Goal: Task Accomplishment & Management: Use online tool/utility

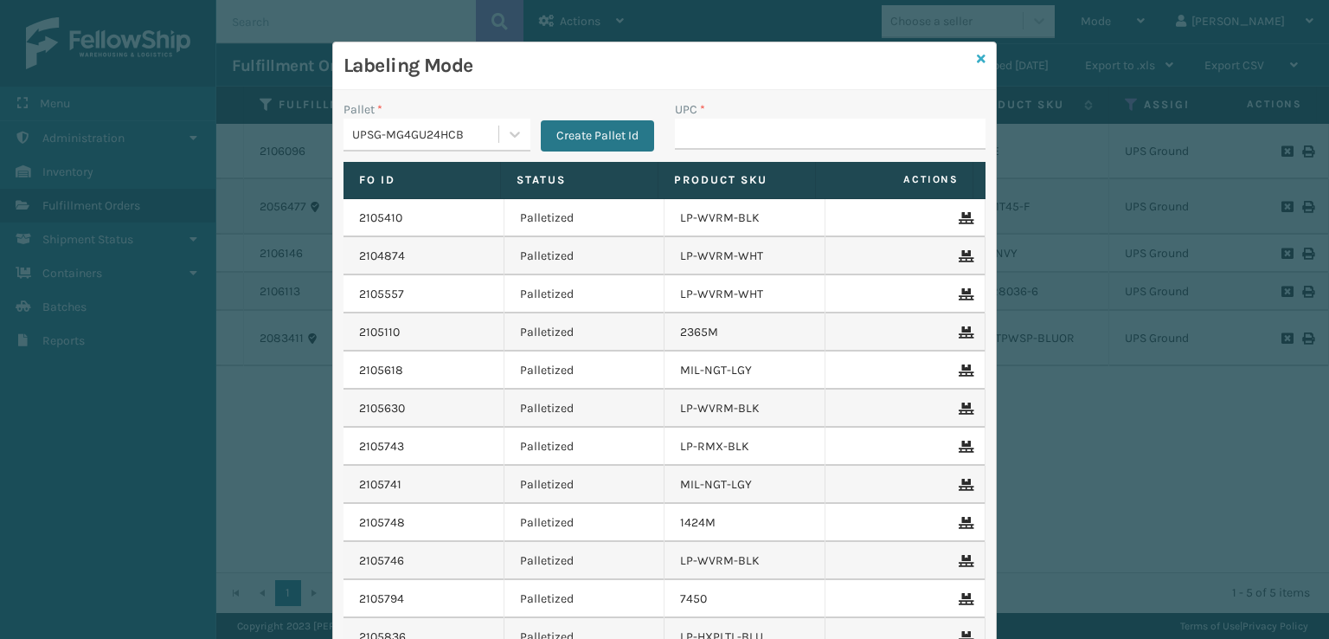
click at [977, 59] on icon at bounding box center [981, 59] width 9 height 12
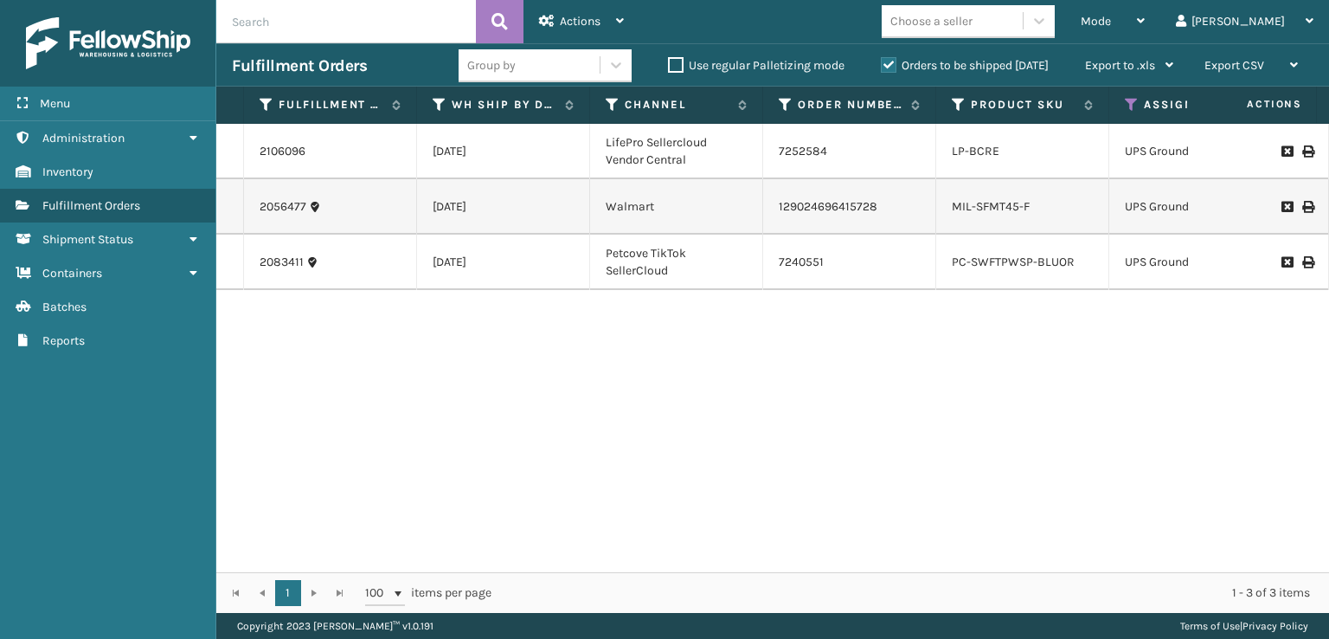
click at [438, 161] on td "[DATE]" at bounding box center [503, 151] width 173 height 55
click at [273, 155] on link "2106096" at bounding box center [283, 151] width 46 height 17
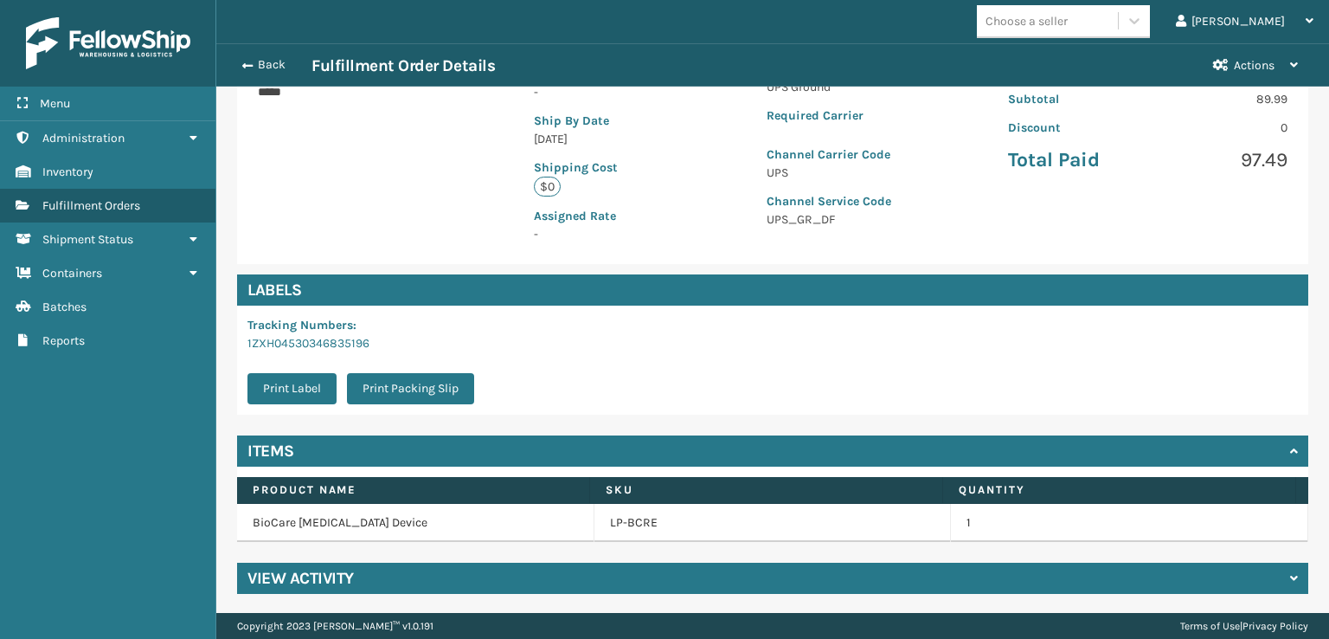
scroll to position [353, 0]
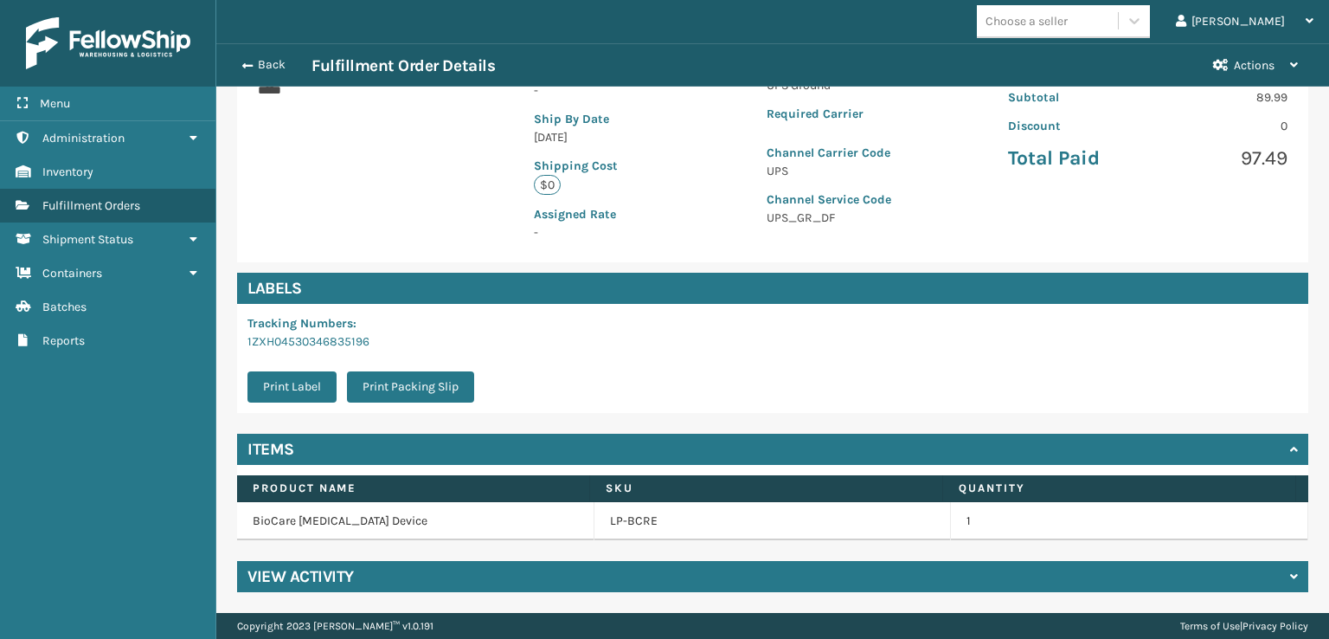
click at [332, 582] on h4 "View Activity" at bounding box center [301, 576] width 106 height 21
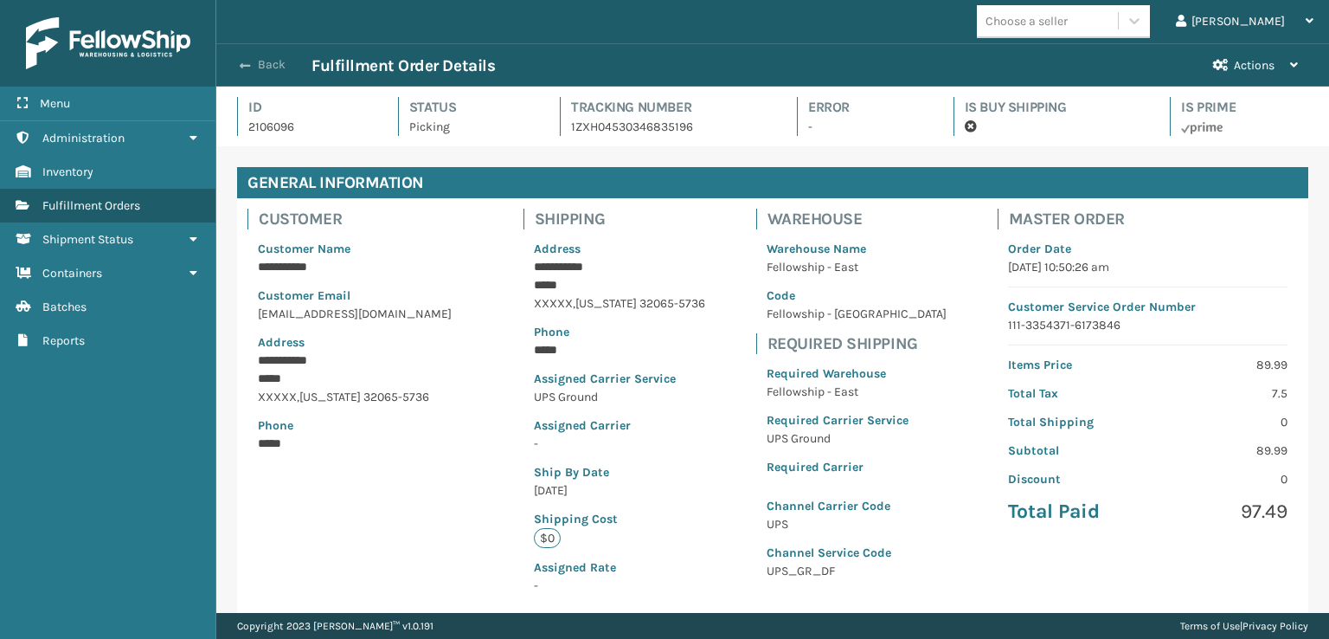
click at [241, 66] on span "button" at bounding box center [245, 66] width 10 height 12
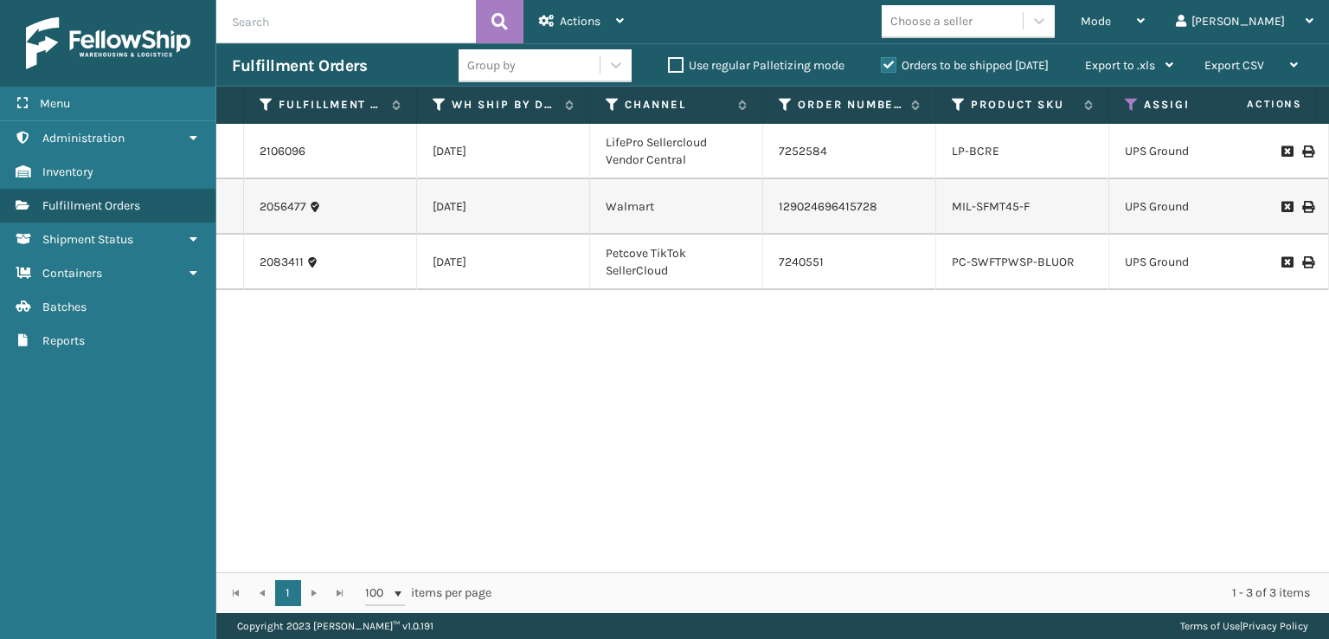
click at [790, 144] on td "7252584" at bounding box center [849, 151] width 173 height 55
click at [968, 148] on link "LP-BCRE" at bounding box center [976, 151] width 48 height 15
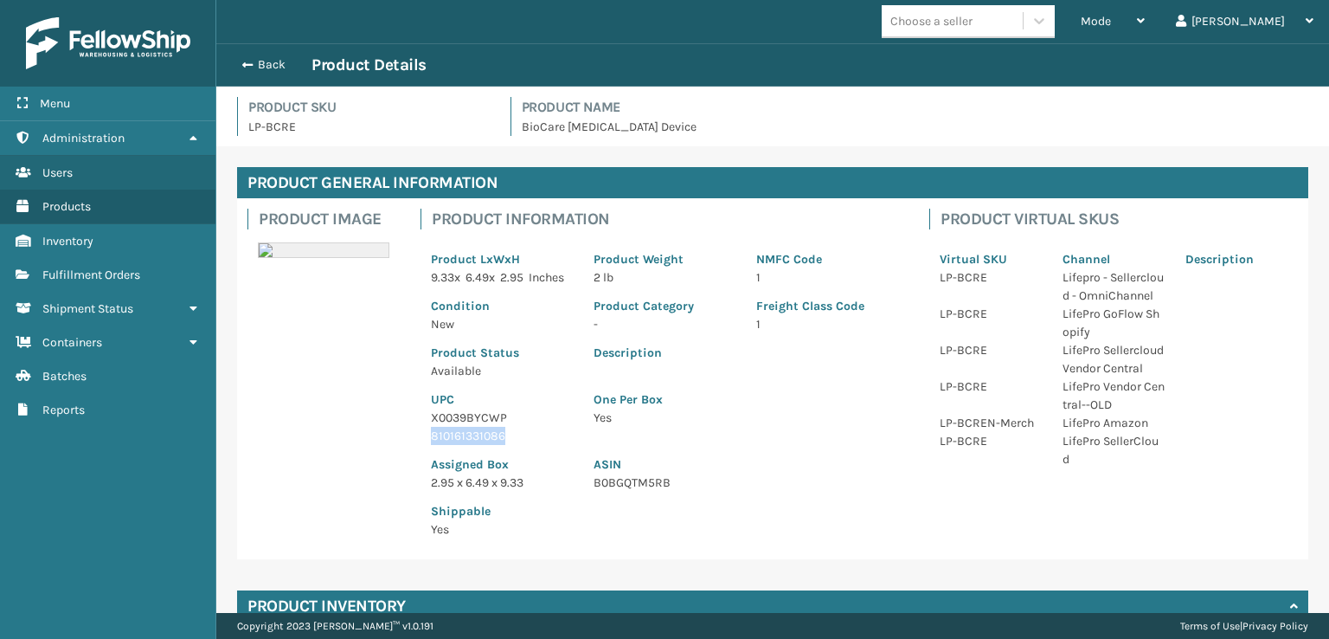
drag, startPoint x: 515, startPoint y: 452, endPoint x: 425, endPoint y: 458, distance: 90.2
click at [425, 445] on div "UPC X0039BYCWP 810161331086" at bounding box center [502, 412] width 163 height 65
copy p "810161331086"
click at [246, 61] on span "button" at bounding box center [245, 65] width 10 height 12
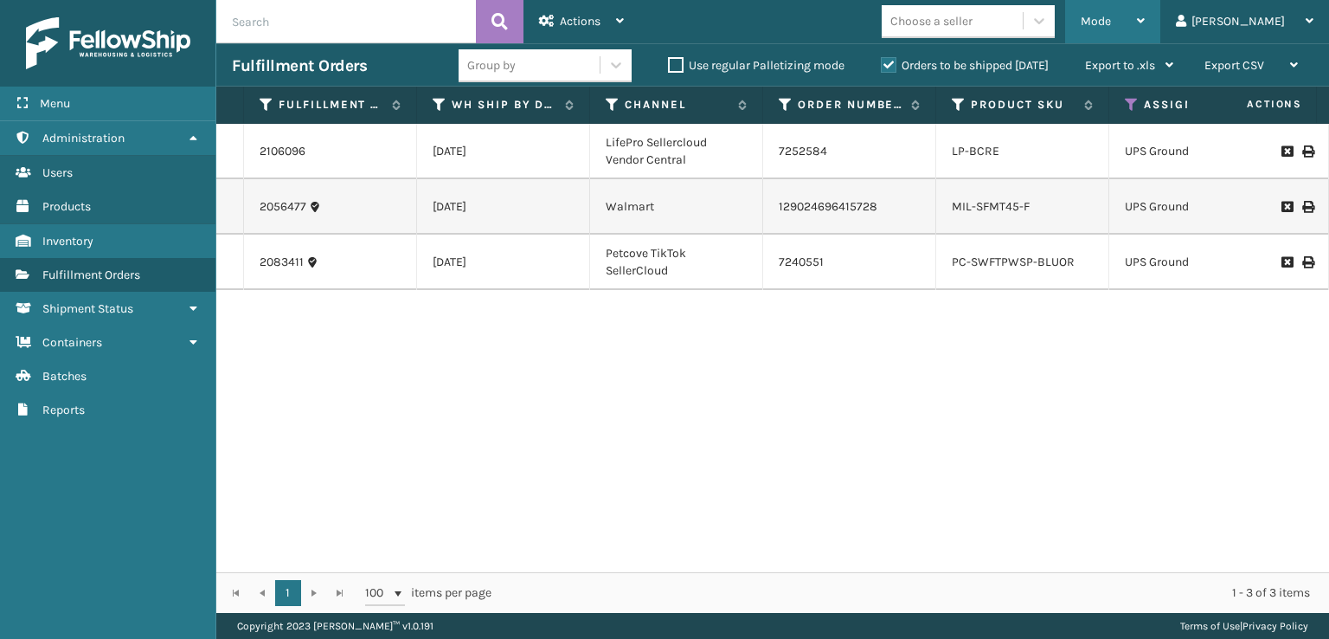
click at [1145, 34] on div "Mode" at bounding box center [1113, 21] width 64 height 43
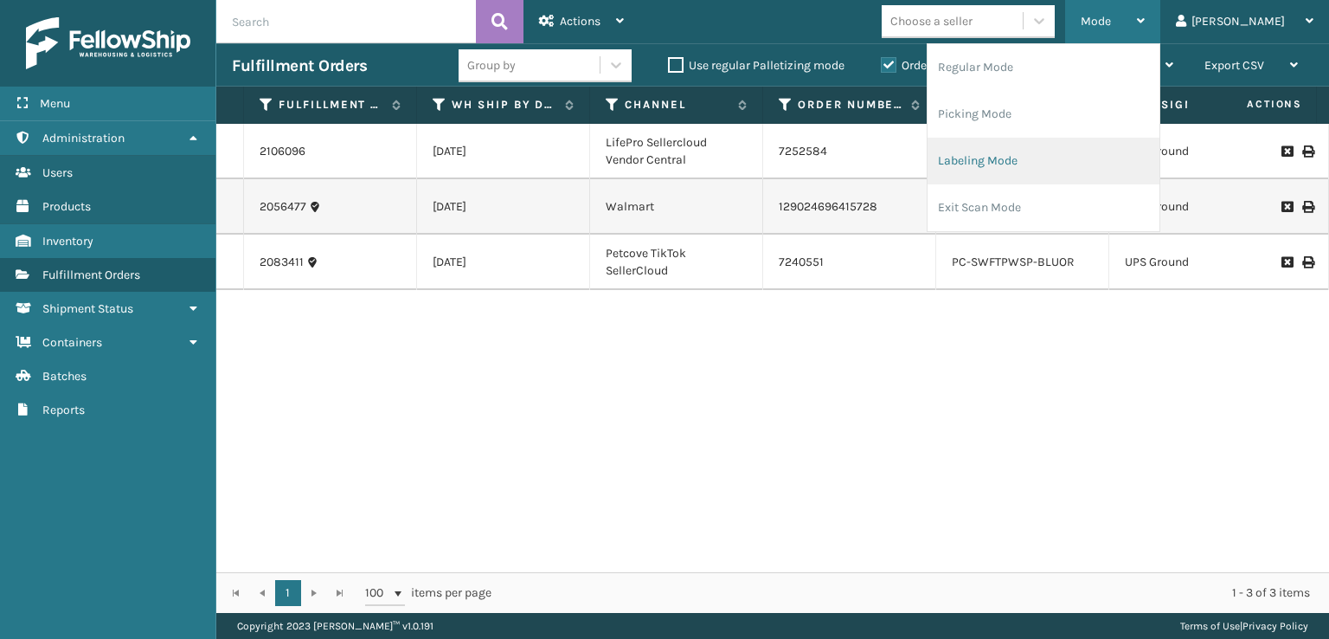
click at [1015, 155] on li "Labeling Mode" at bounding box center [1044, 161] width 232 height 47
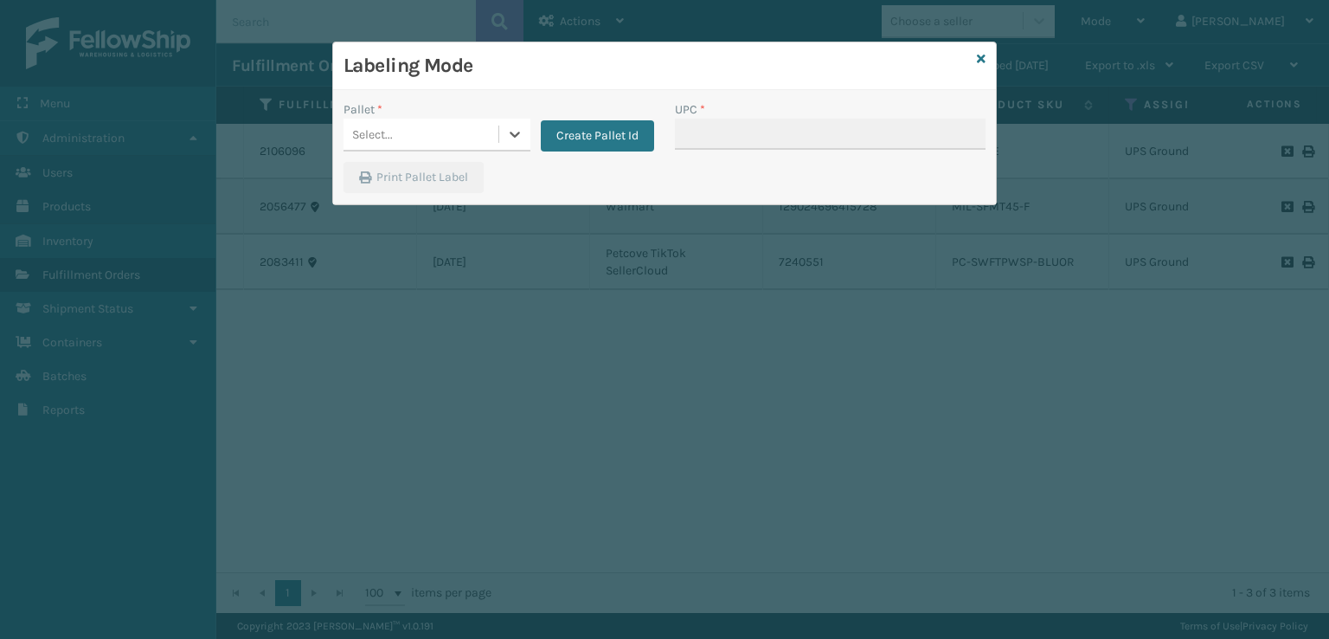
click at [419, 137] on div "Select..." at bounding box center [421, 134] width 155 height 29
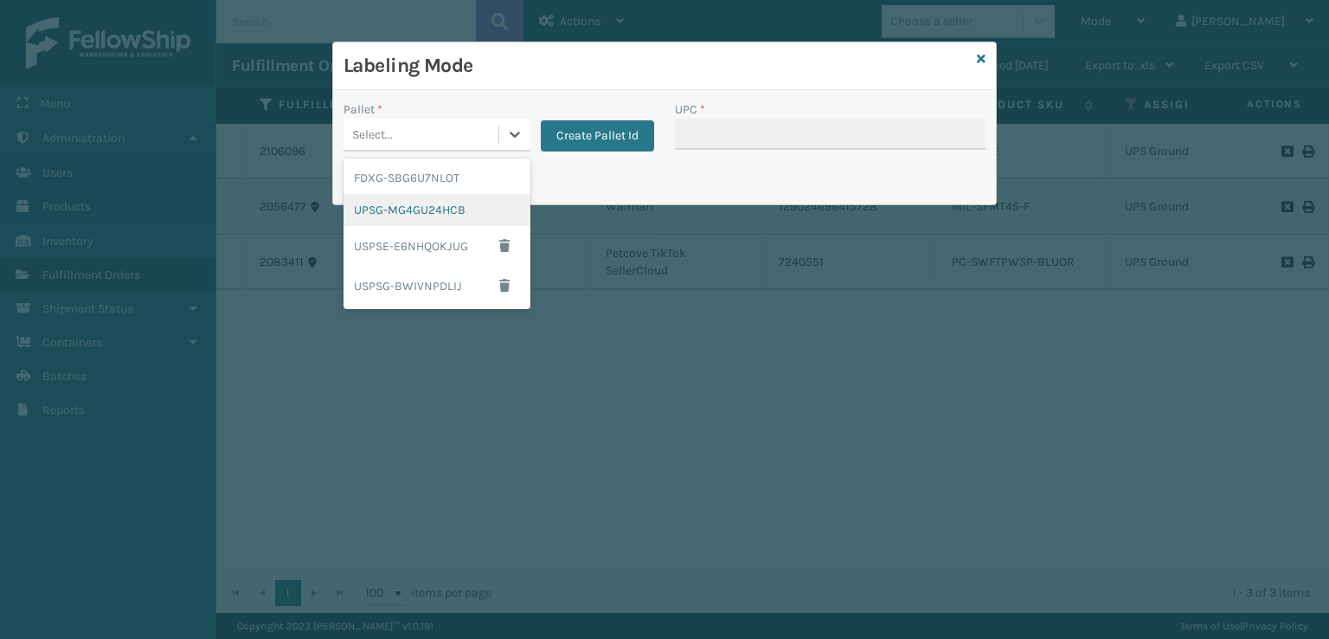
click at [390, 212] on div "UPSG-MG4GU24HCB" at bounding box center [437, 210] width 187 height 32
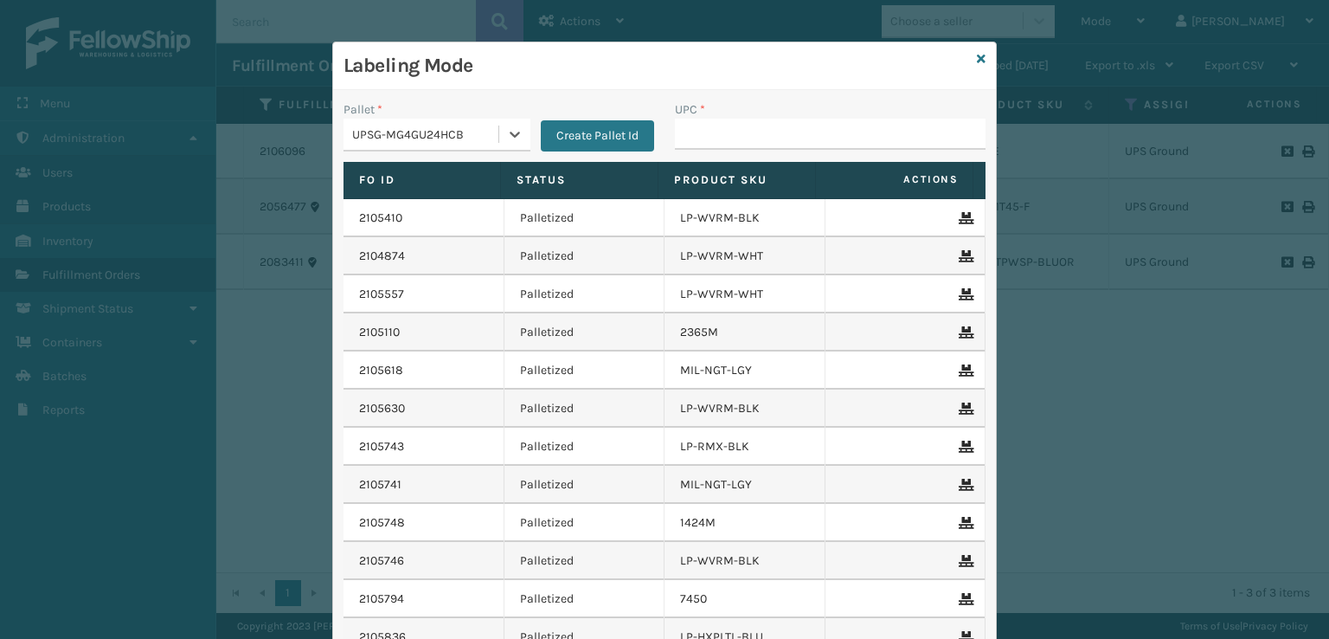
click at [361, 139] on div "UPSG-MG4GU24HCB" at bounding box center [426, 134] width 148 height 18
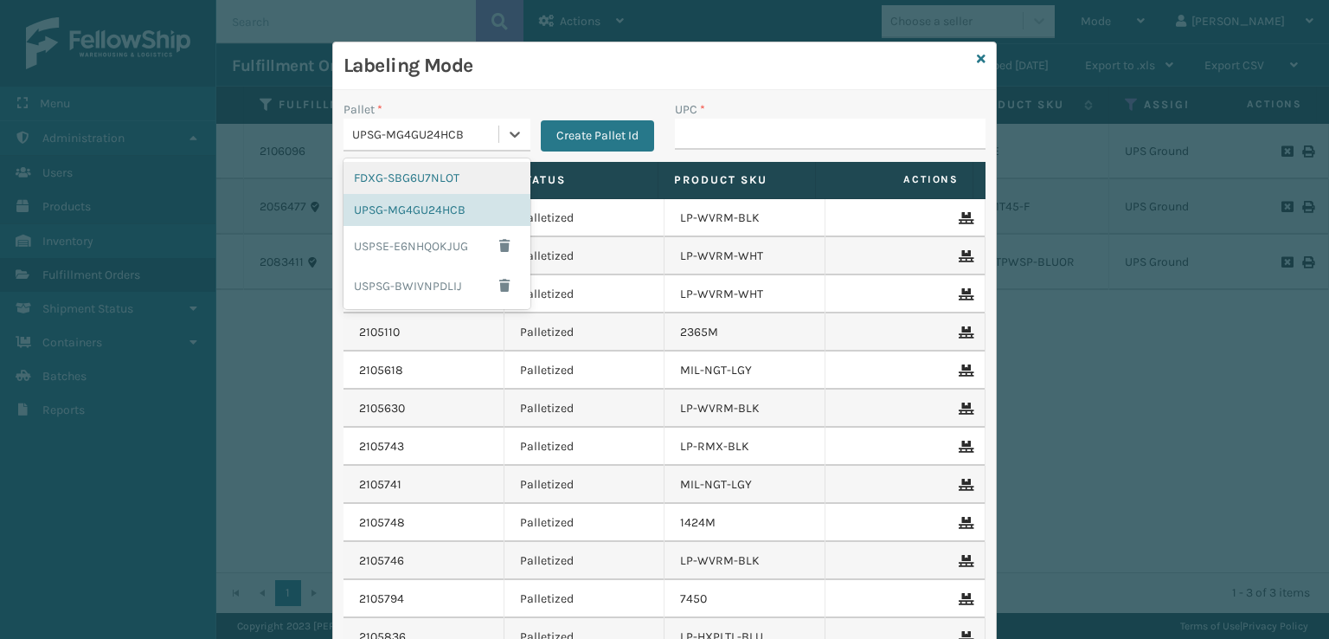
drag, startPoint x: 405, startPoint y: 176, endPoint x: 601, endPoint y: 167, distance: 196.6
click at [448, 174] on div "FDXG-SBG6U7NLOT" at bounding box center [437, 178] width 187 height 32
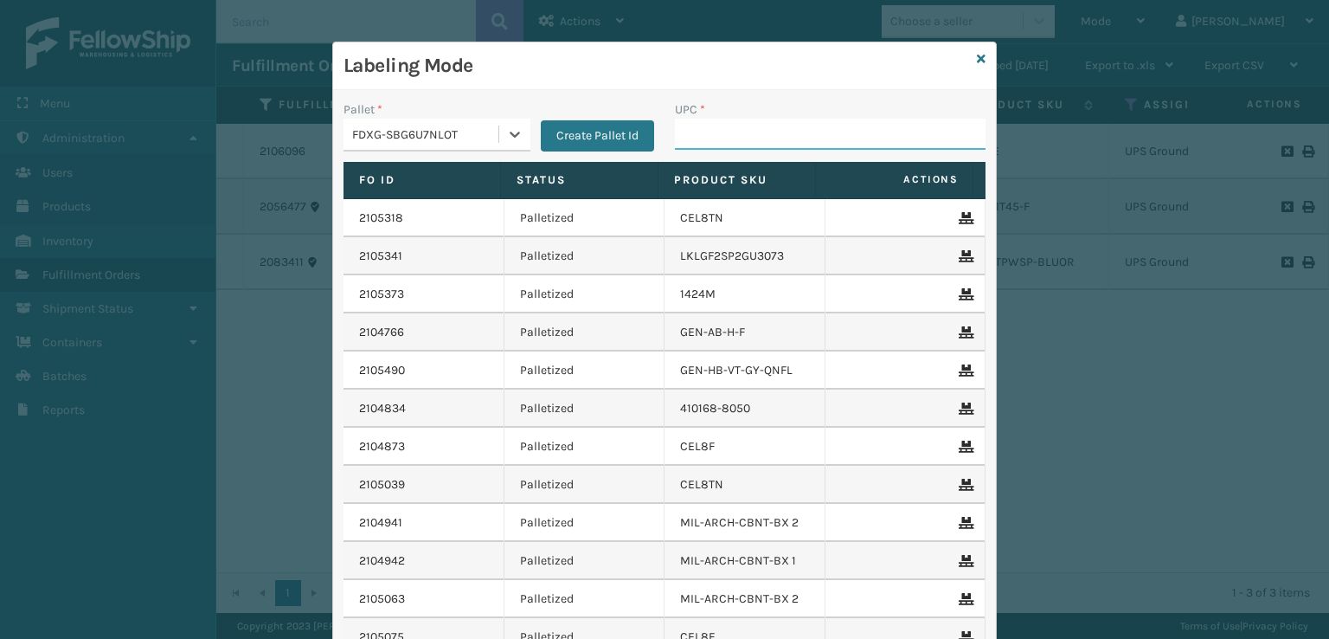
click at [775, 140] on input "UPC *" at bounding box center [830, 134] width 311 height 31
paste input "810161331086"
type input "810161331086"
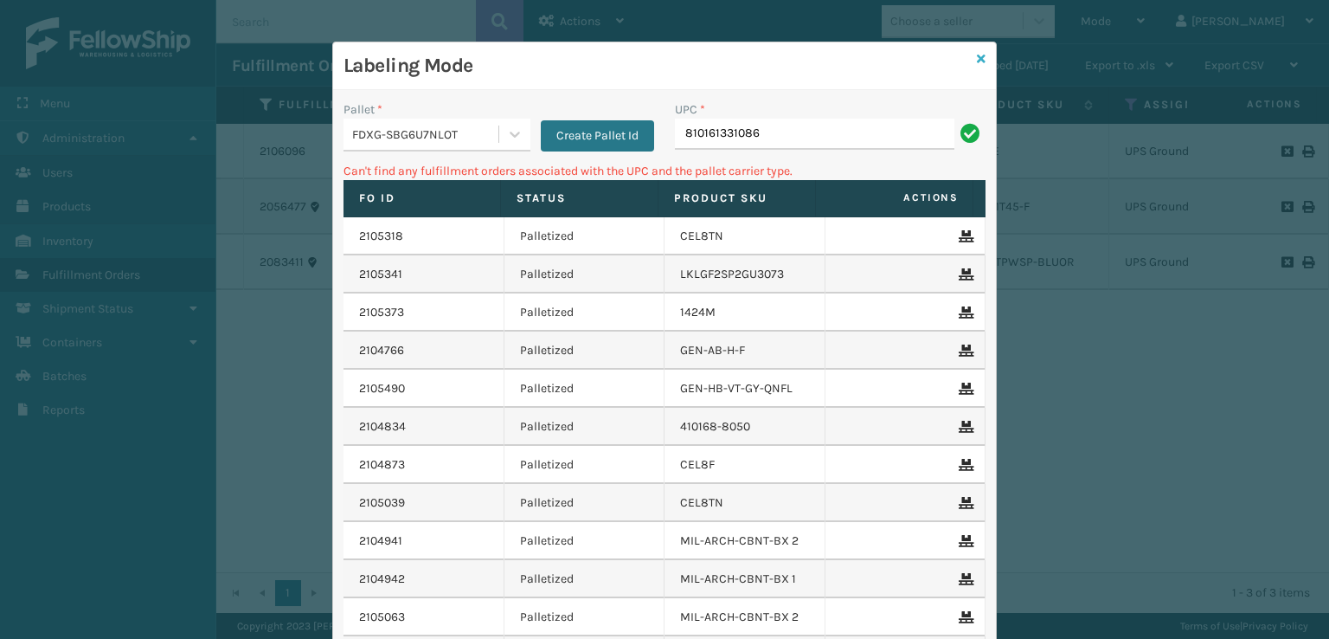
click at [977, 55] on icon at bounding box center [981, 59] width 9 height 12
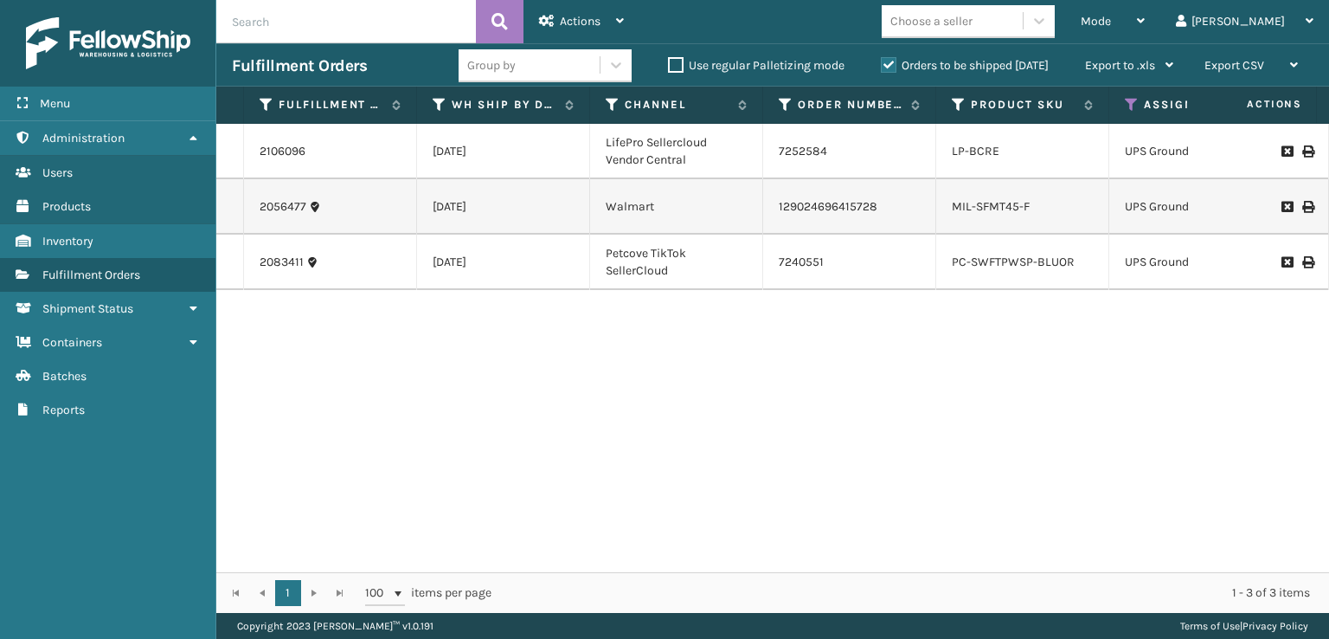
click at [1015, 150] on div "LP-BCRE" at bounding box center [1022, 151] width 141 height 17
click at [968, 148] on link "LP-BCRE" at bounding box center [976, 151] width 48 height 15
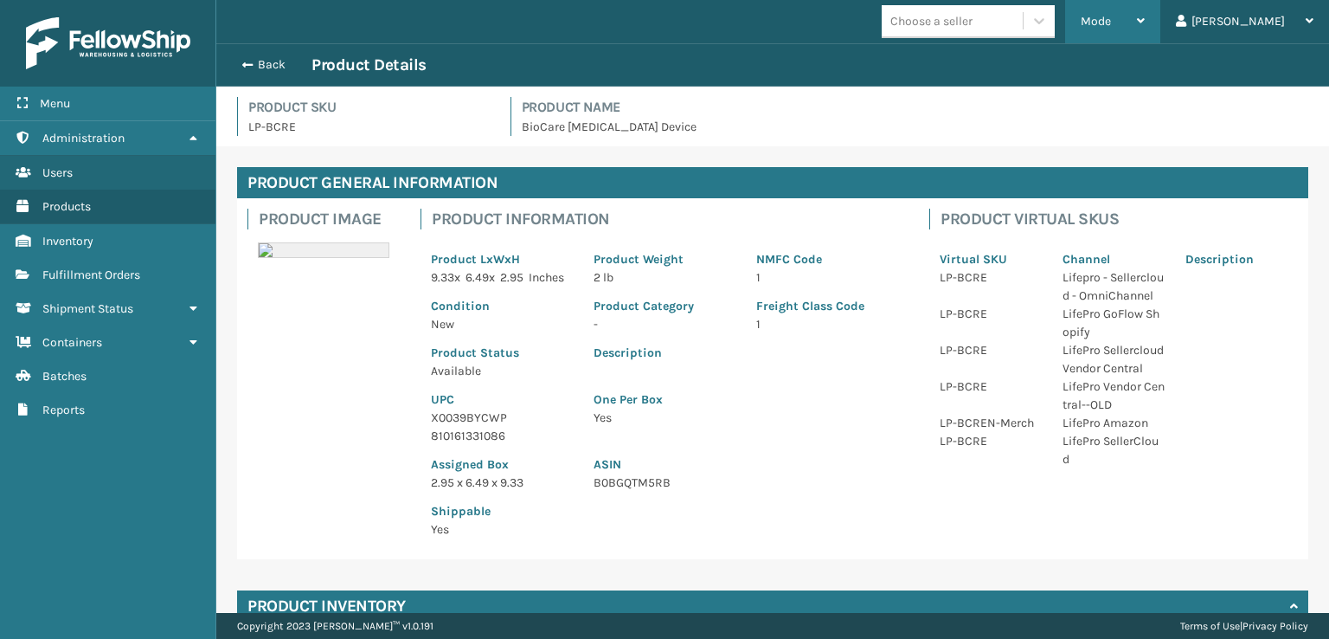
drag, startPoint x: 1160, startPoint y: 35, endPoint x: 1119, endPoint y: 53, distance: 44.2
click at [1145, 37] on div "Mode" at bounding box center [1113, 21] width 64 height 43
drag, startPoint x: 730, startPoint y: 220, endPoint x: 335, endPoint y: 122, distance: 406.6
click at [723, 216] on h4 "Product Information" at bounding box center [670, 219] width 477 height 21
click at [249, 63] on span "button" at bounding box center [245, 65] width 10 height 12
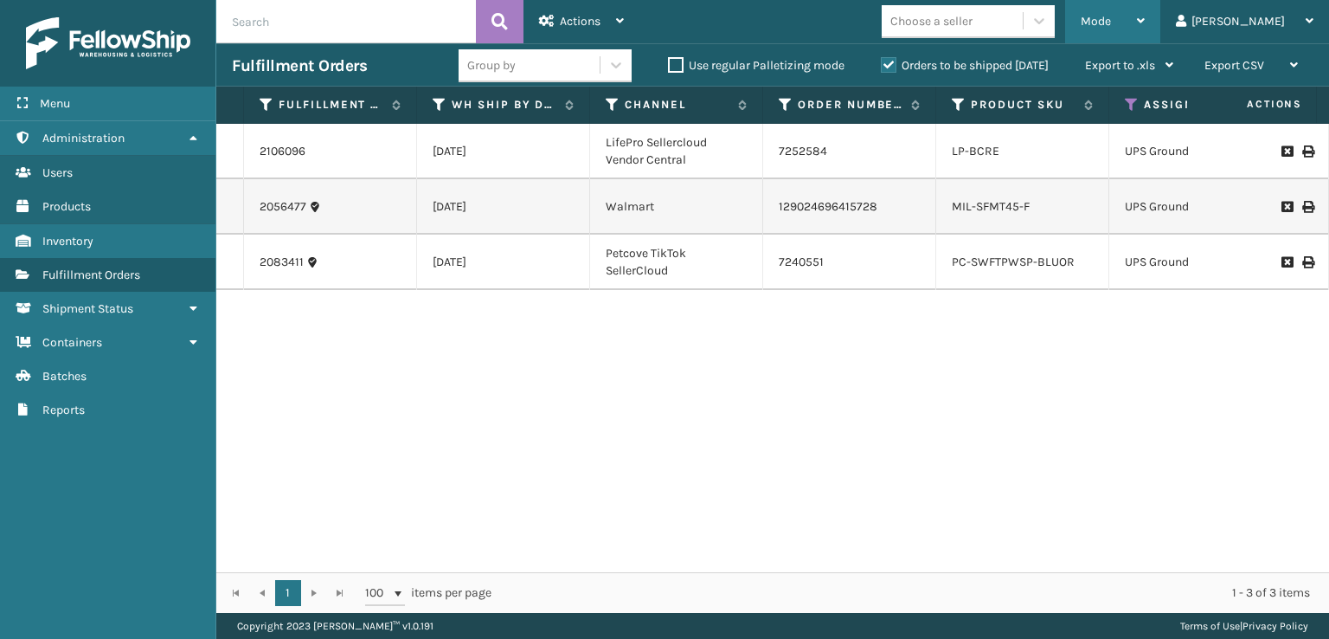
click at [1111, 18] on span "Mode" at bounding box center [1096, 21] width 30 height 15
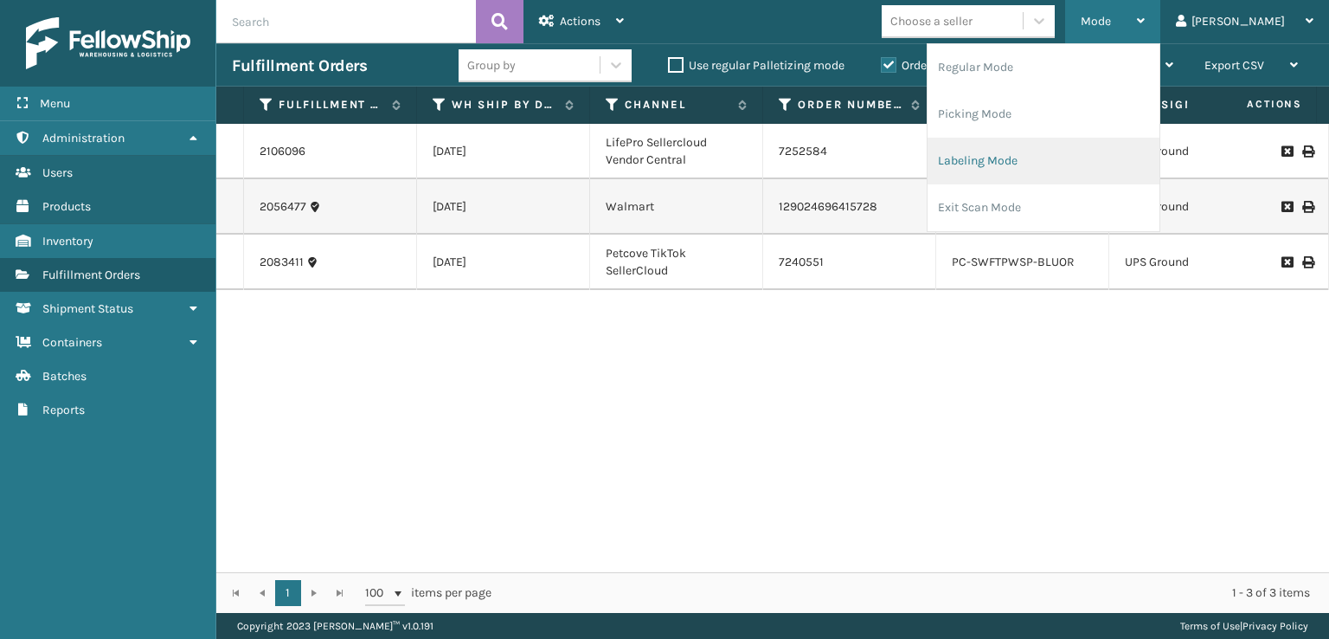
click at [1059, 162] on li "Labeling Mode" at bounding box center [1044, 161] width 232 height 47
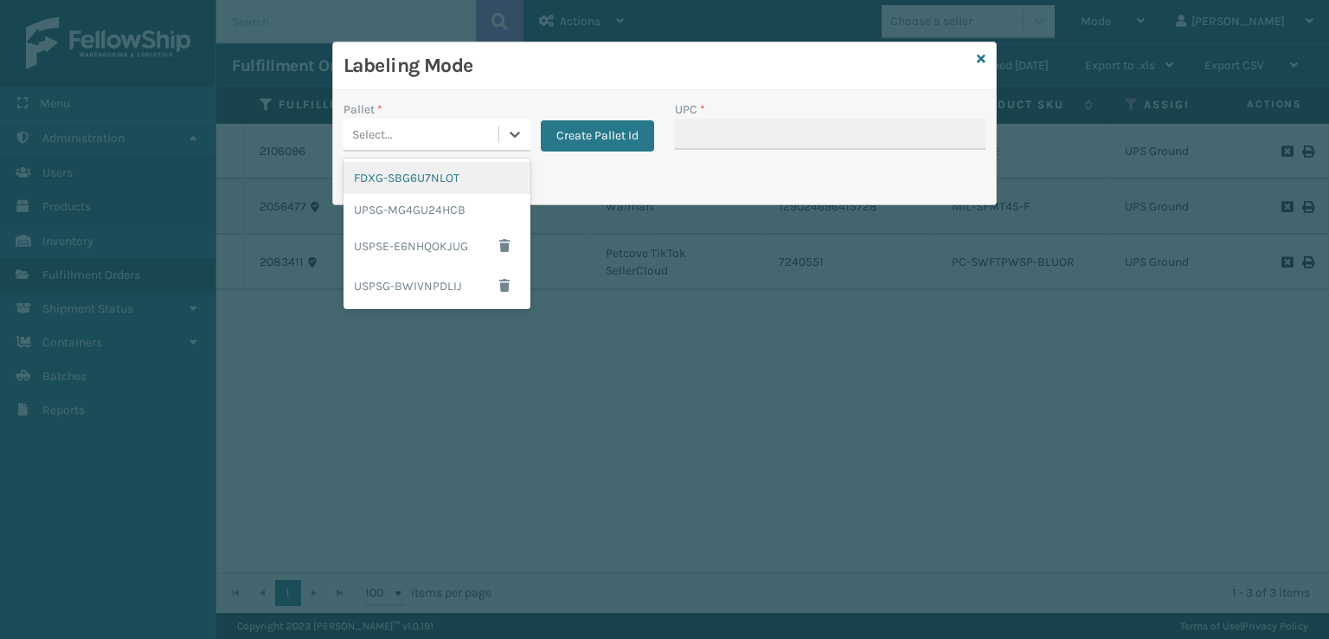
drag, startPoint x: 451, startPoint y: 135, endPoint x: 465, endPoint y: 144, distance: 16.3
click at [460, 140] on div "Select..." at bounding box center [421, 134] width 155 height 29
click at [450, 204] on div "UPSG-MG4GU24HCB" at bounding box center [437, 210] width 187 height 32
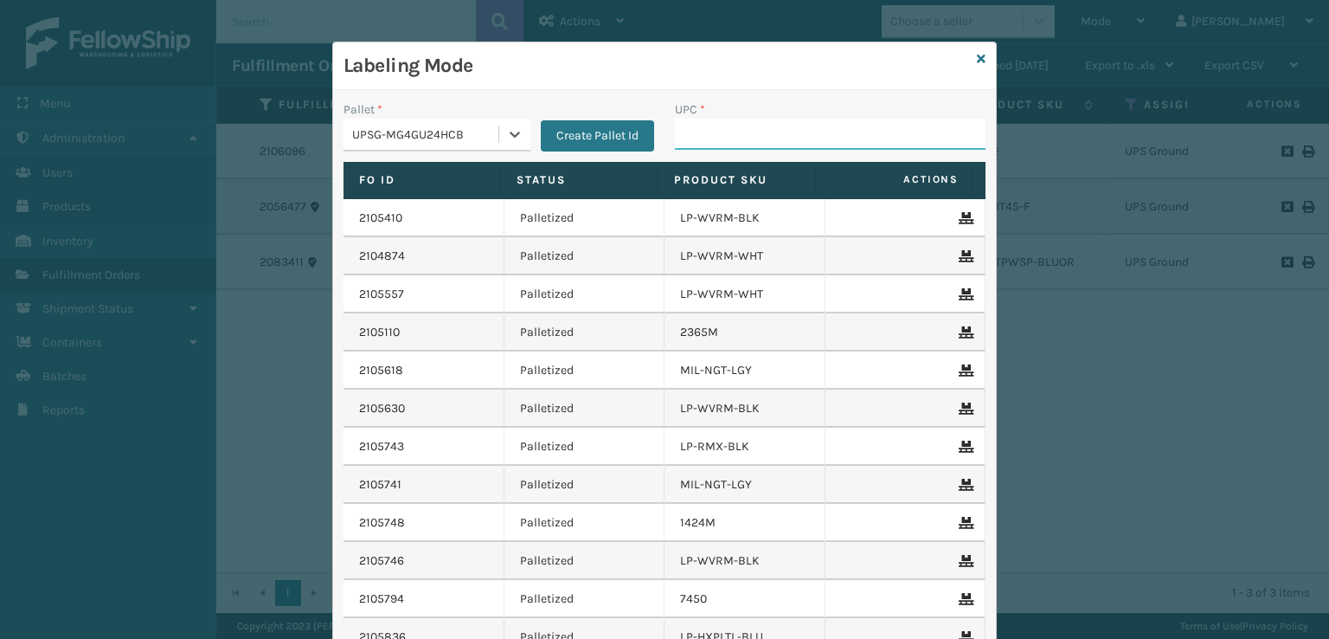
click at [768, 146] on input "UPC *" at bounding box center [830, 134] width 311 height 31
paste input "810161331086"
type input "810161331086"
click at [977, 64] on icon at bounding box center [981, 59] width 9 height 12
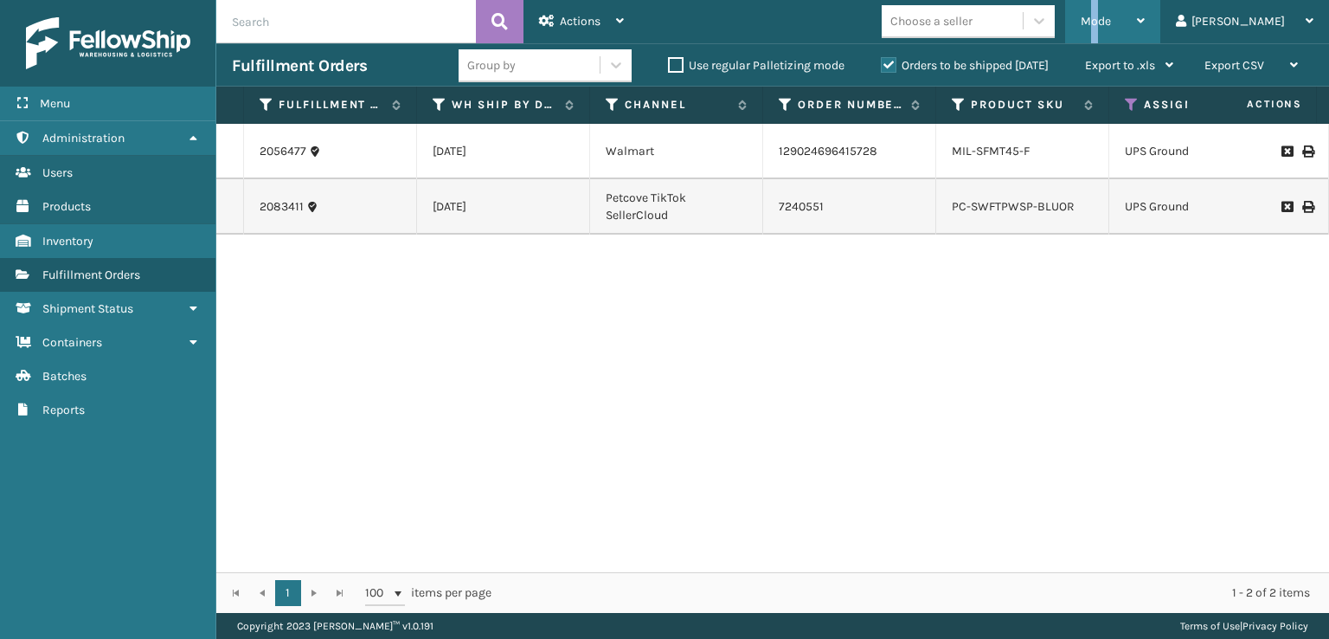
drag, startPoint x: 1170, startPoint y: 21, endPoint x: 1150, endPoint y: 91, distance: 72.9
click at [1111, 25] on span "Mode" at bounding box center [1096, 21] width 30 height 15
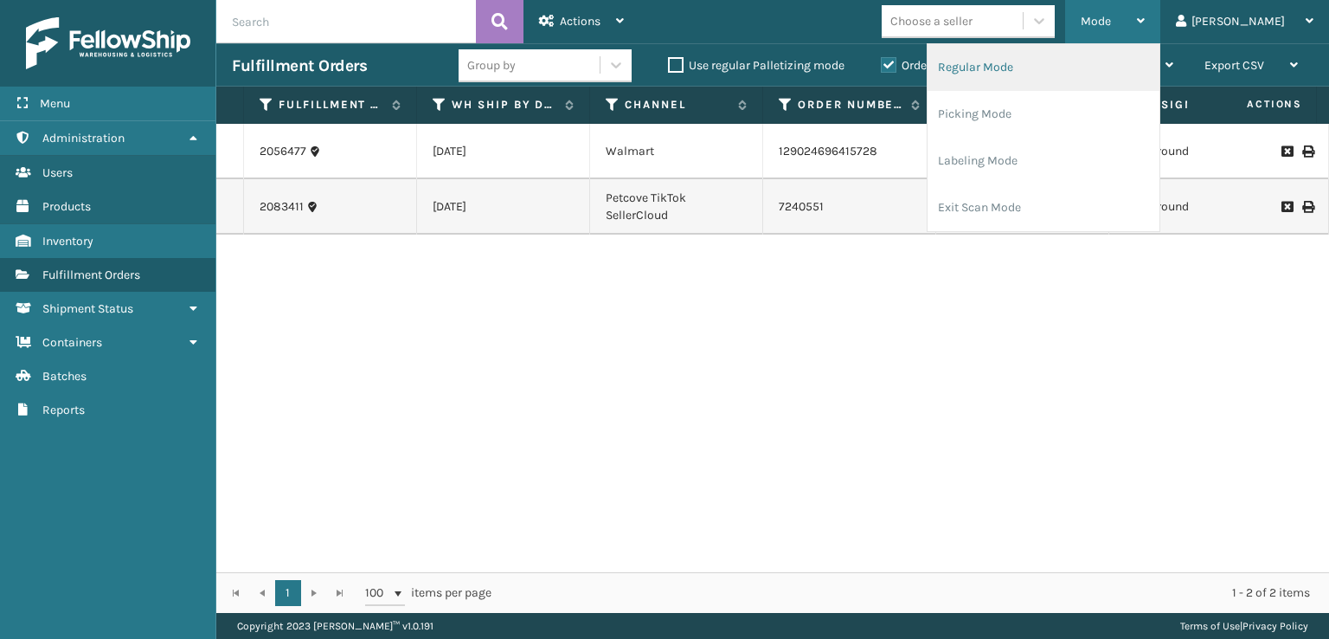
click at [1042, 74] on li "Regular Mode" at bounding box center [1044, 67] width 232 height 47
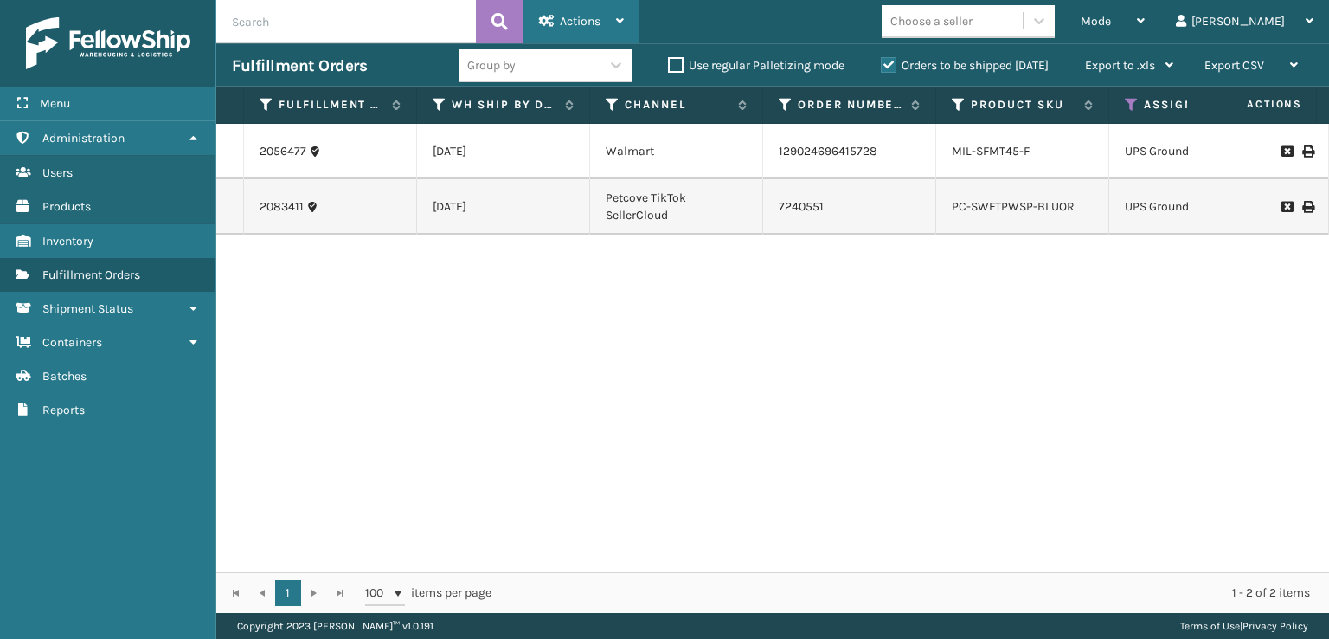
click at [614, 19] on div "Actions" at bounding box center [581, 21] width 85 height 43
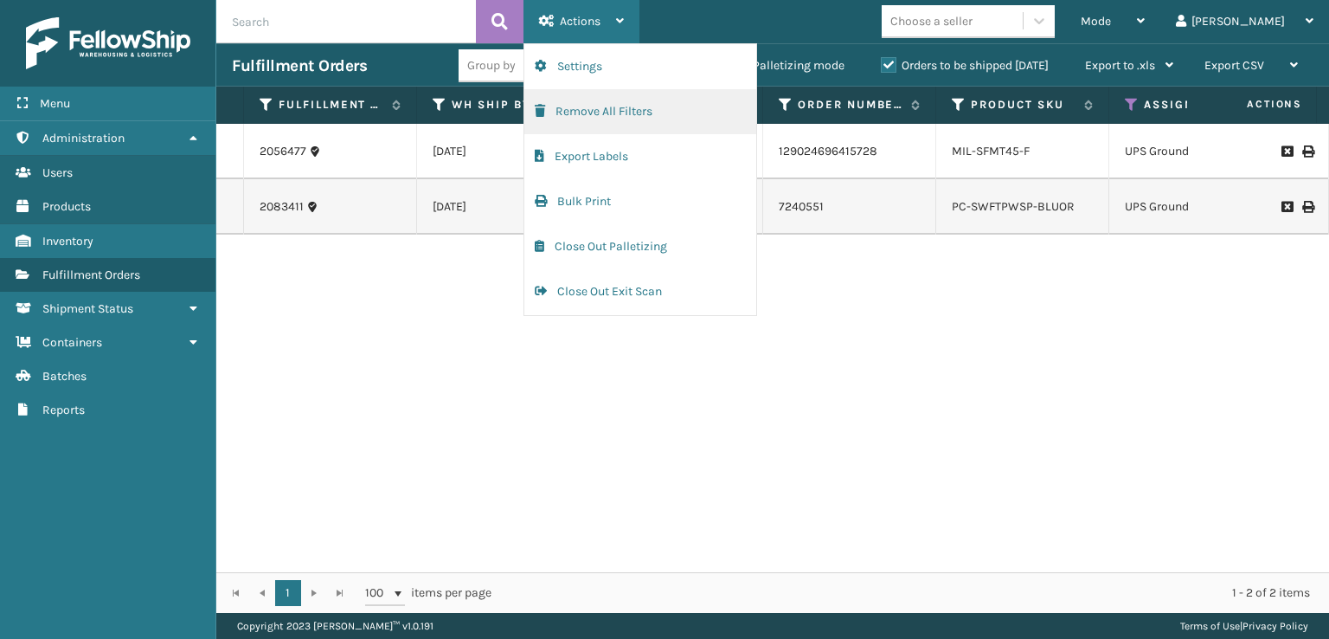
click at [576, 114] on button "Remove All Filters" at bounding box center [640, 111] width 232 height 45
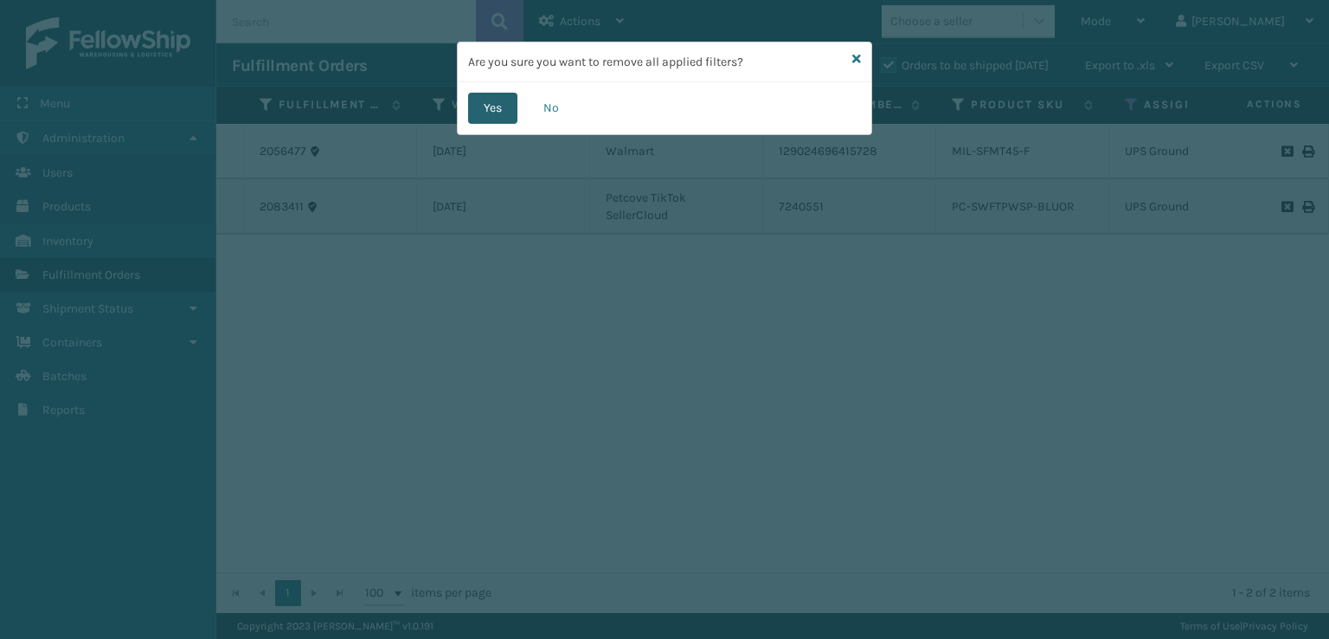
click at [498, 112] on button "Yes" at bounding box center [492, 108] width 49 height 31
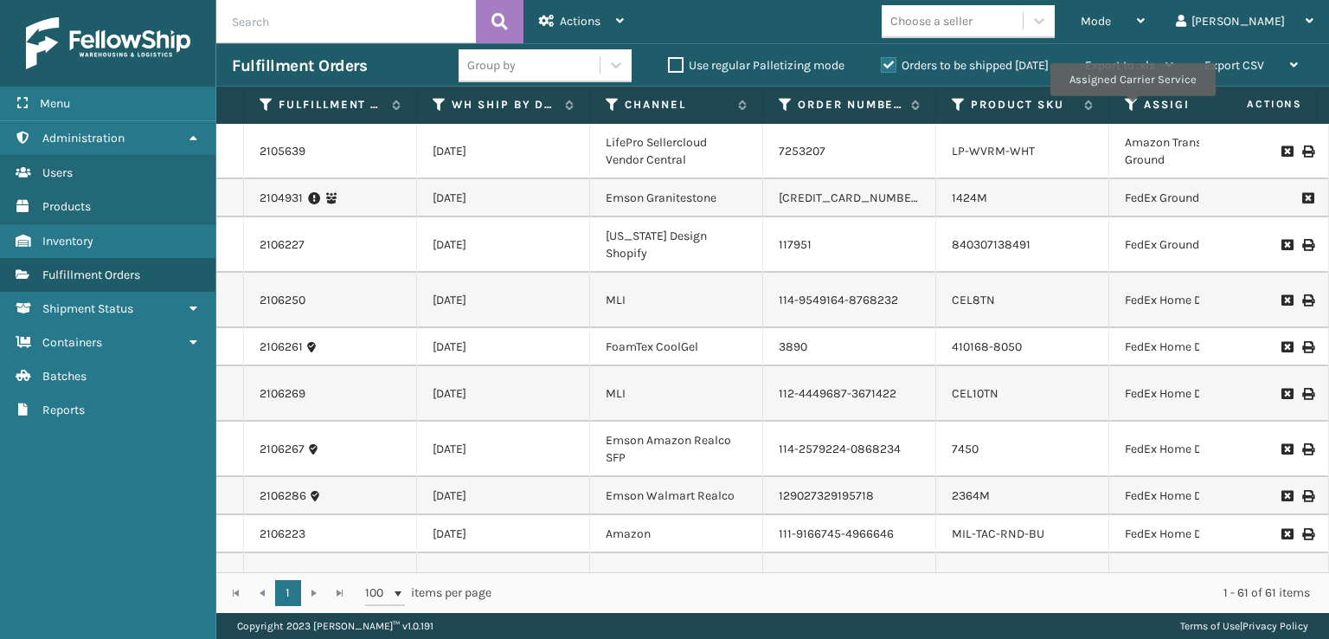
click at [1132, 108] on icon at bounding box center [1132, 105] width 14 height 16
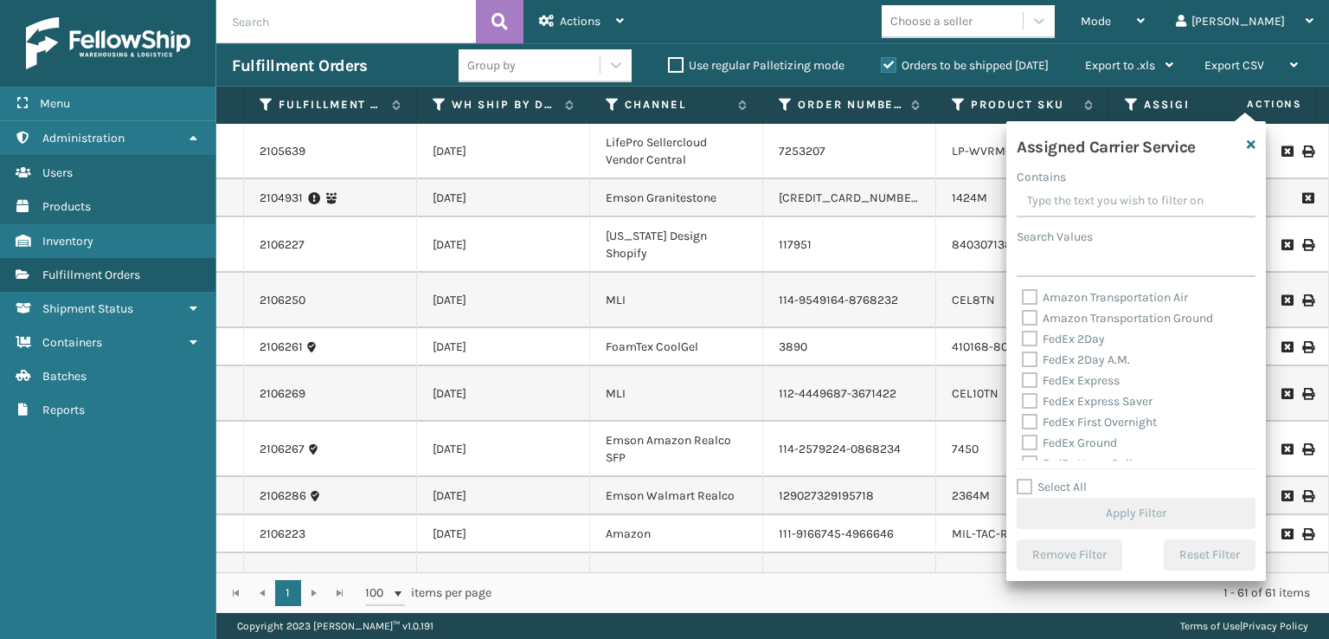
drag, startPoint x: 1031, startPoint y: 340, endPoint x: 1024, endPoint y: 348, distance: 10.4
click at [1027, 344] on label "FedEx 2Day" at bounding box center [1063, 338] width 83 height 15
click at [1023, 340] on input "FedEx 2Day" at bounding box center [1022, 334] width 1 height 11
checkbox input "true"
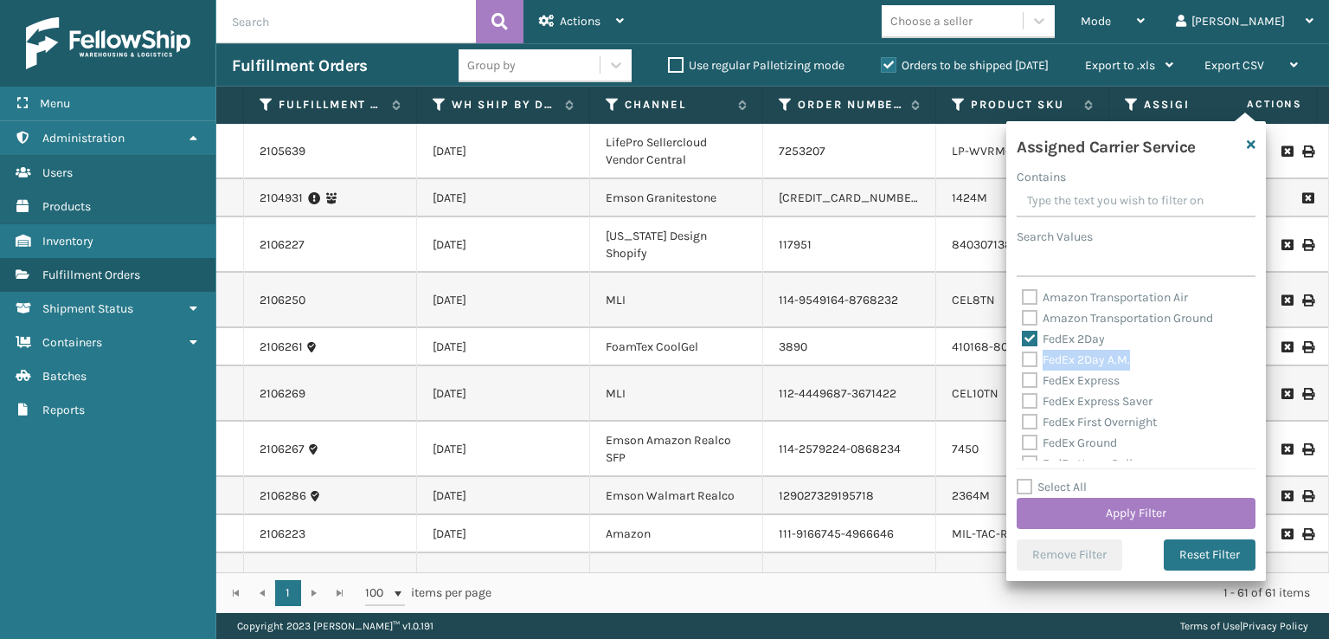
click at [1031, 360] on label "FedEx 2Day A.M." at bounding box center [1076, 359] width 108 height 15
click at [1032, 369] on div "FedEx 2Day A.M." at bounding box center [1136, 360] width 228 height 21
click at [1029, 360] on label "FedEx 2Day A.M." at bounding box center [1076, 359] width 108 height 15
click at [1023, 360] on input "FedEx 2Day A.M." at bounding box center [1022, 355] width 1 height 11
checkbox input "true"
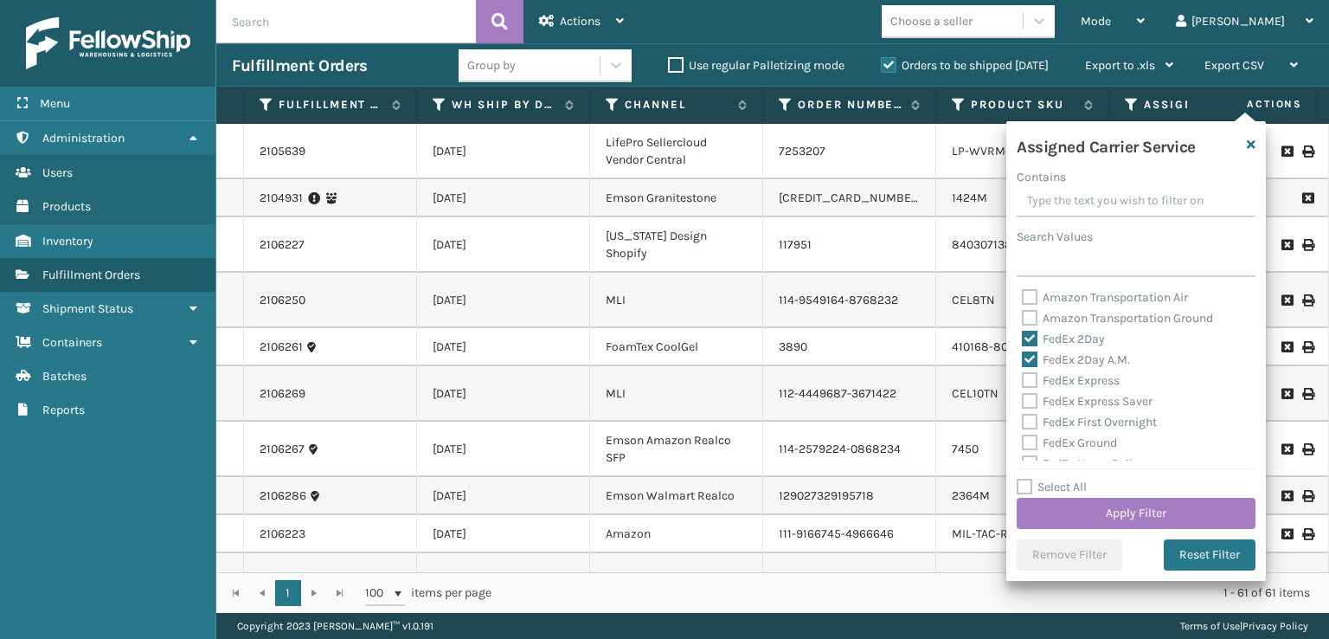
drag, startPoint x: 1028, startPoint y: 382, endPoint x: 1030, endPoint y: 404, distance: 22.6
click at [1028, 384] on label "FedEx Express" at bounding box center [1071, 380] width 98 height 15
click at [1023, 382] on input "FedEx Express" at bounding box center [1022, 375] width 1 height 11
checkbox input "true"
click at [1031, 403] on label "FedEx Express Saver" at bounding box center [1087, 401] width 131 height 15
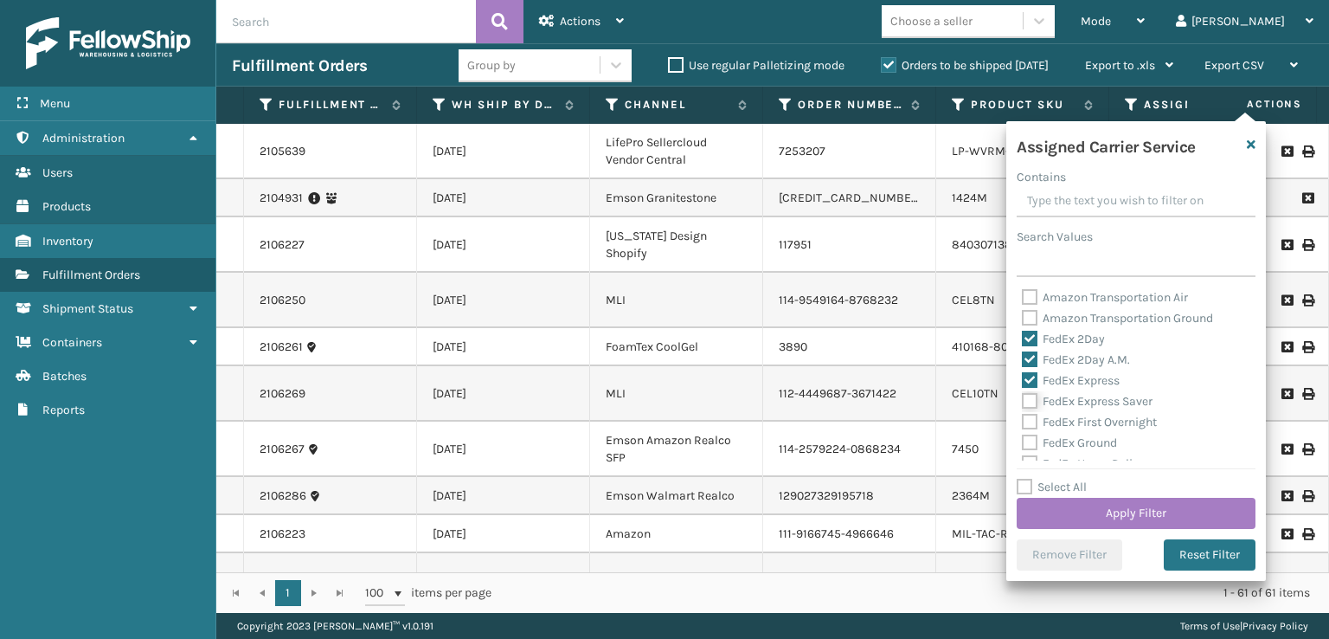
click at [1023, 402] on input "FedEx Express Saver" at bounding box center [1022, 396] width 1 height 11
checkbox input "true"
click at [1031, 421] on label "FedEx First Overnight" at bounding box center [1089, 422] width 135 height 15
click at [1023, 421] on input "FedEx First Overnight" at bounding box center [1022, 417] width 1 height 11
checkbox input "true"
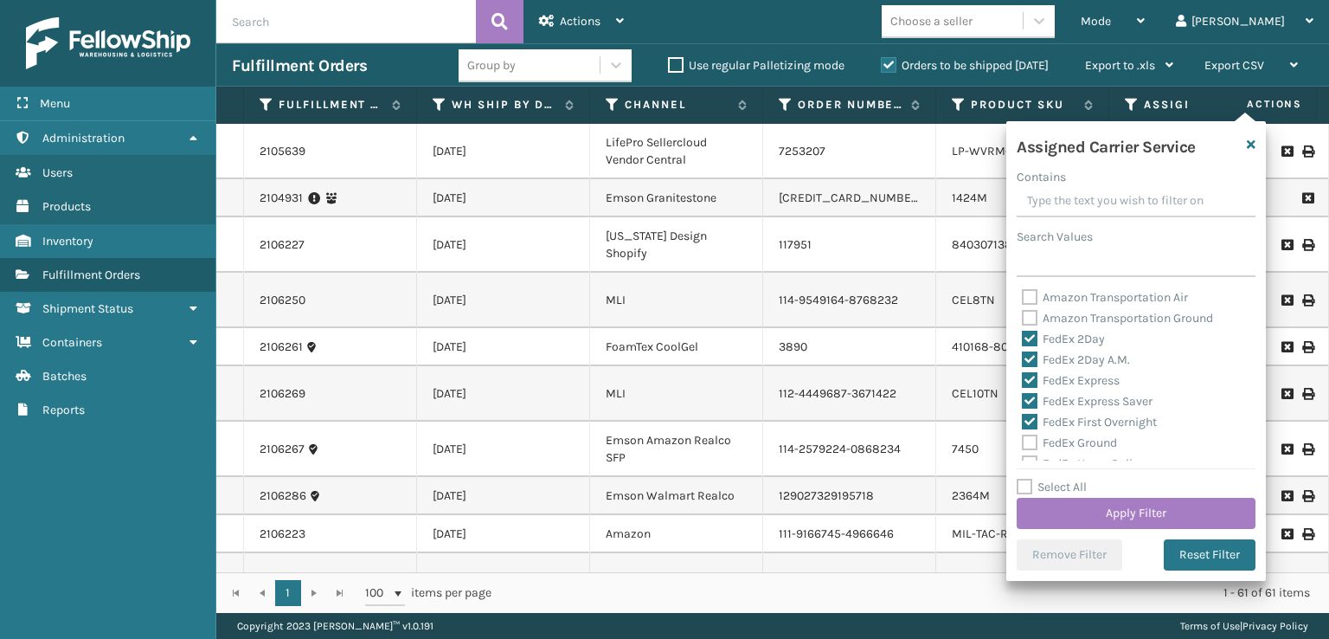
click at [1032, 440] on label "FedEx Ground" at bounding box center [1069, 442] width 95 height 15
click at [1023, 440] on input "FedEx Ground" at bounding box center [1022, 438] width 1 height 11
checkbox input "true"
click at [1027, 372] on label "FedEx Home Delivery" at bounding box center [1088, 377] width 133 height 15
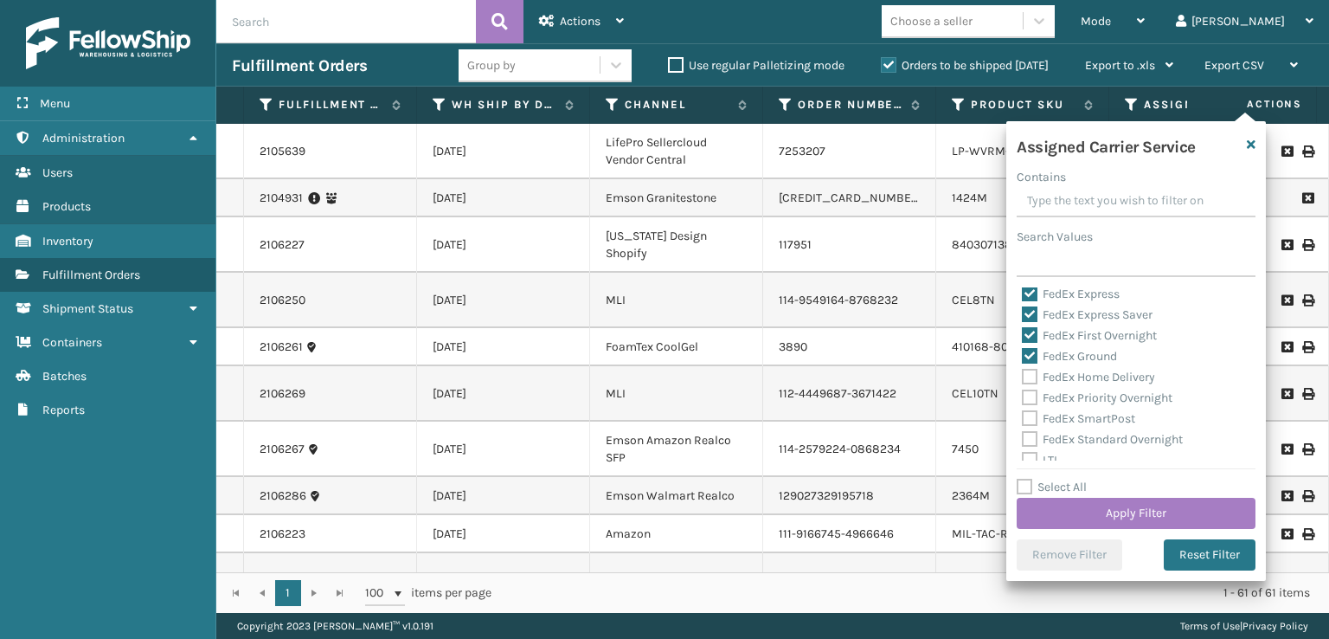
click at [1023, 372] on input "FedEx Home Delivery" at bounding box center [1022, 372] width 1 height 11
checkbox input "true"
click at [1035, 395] on label "FedEx Priority Overnight" at bounding box center [1097, 397] width 151 height 15
click at [1023, 395] on input "FedEx Priority Overnight" at bounding box center [1022, 393] width 1 height 11
checkbox input "true"
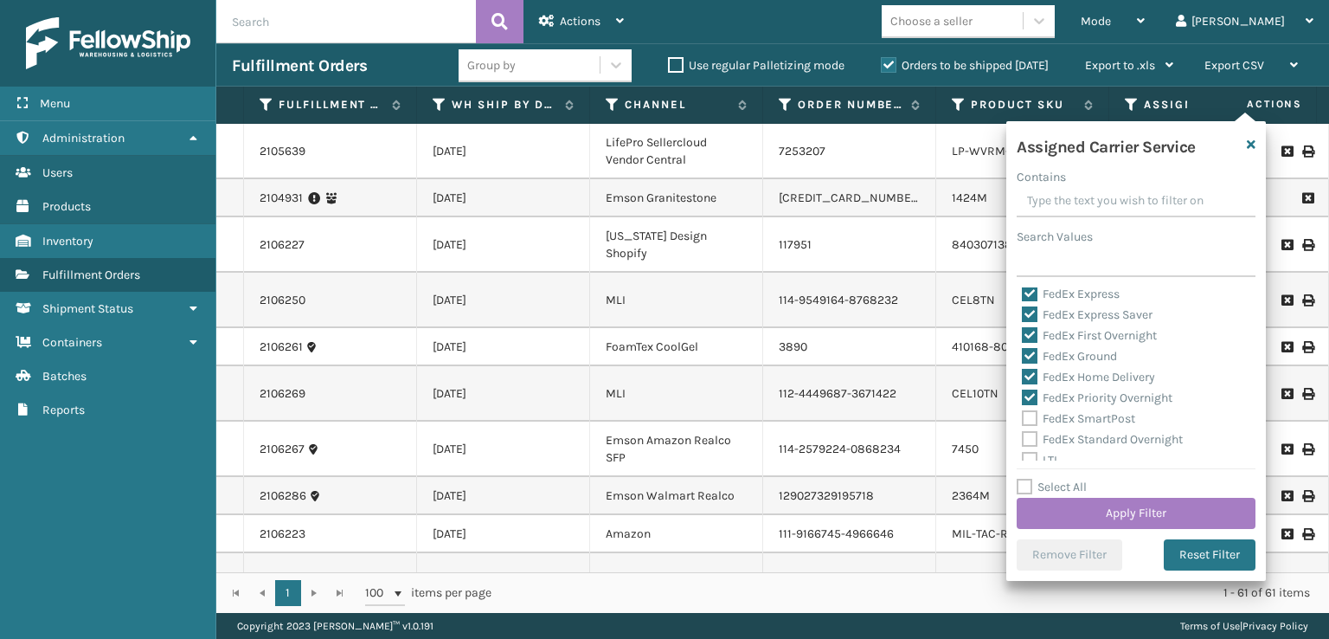
click at [1023, 419] on label "FedEx SmartPost" at bounding box center [1078, 418] width 113 height 15
click at [1023, 419] on input "FedEx SmartPost" at bounding box center [1022, 413] width 1 height 11
checkbox input "true"
click at [1032, 440] on label "FedEx Standard Overnight" at bounding box center [1102, 439] width 161 height 15
click at [1023, 440] on input "FedEx Standard Overnight" at bounding box center [1022, 434] width 1 height 11
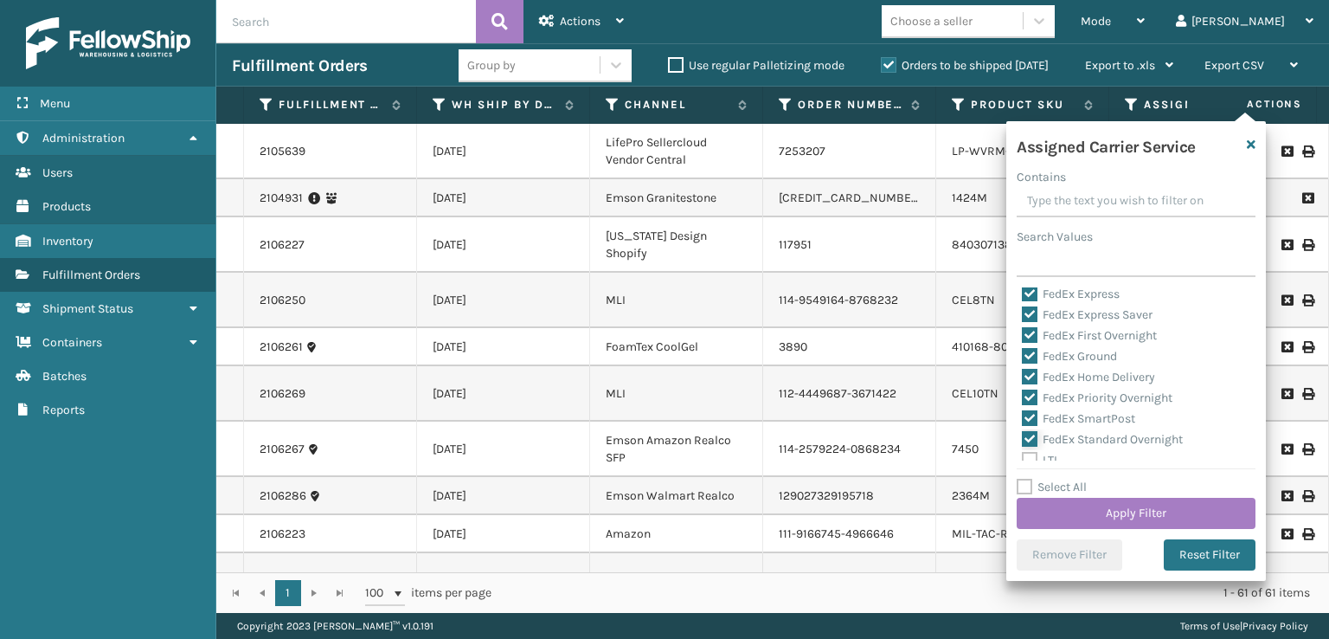
checkbox input "true"
click at [1090, 510] on button "Apply Filter" at bounding box center [1136, 513] width 239 height 31
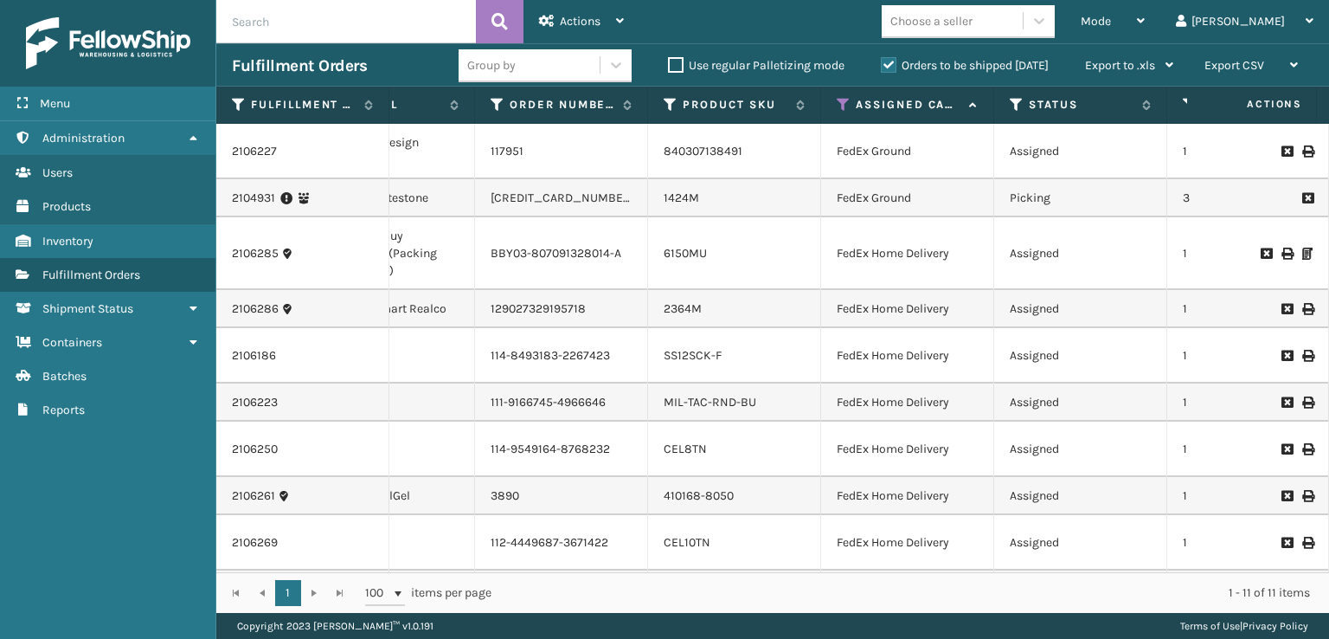
scroll to position [0, 332]
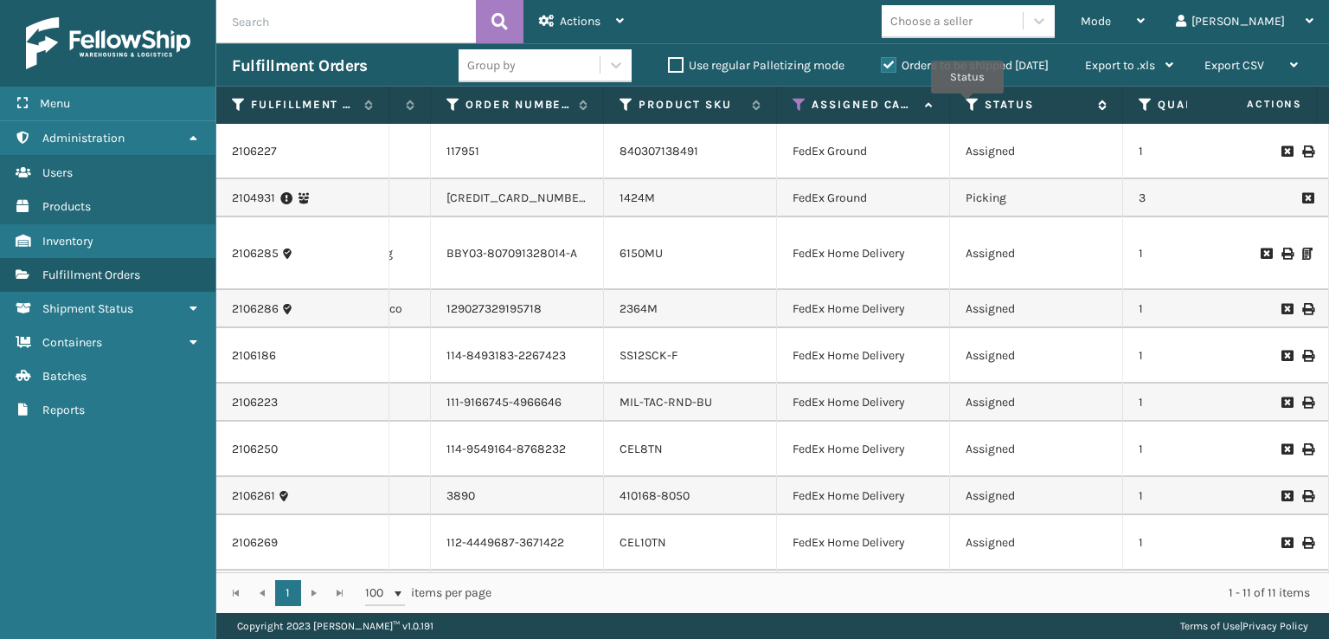
click at [968, 106] on icon at bounding box center [973, 105] width 14 height 16
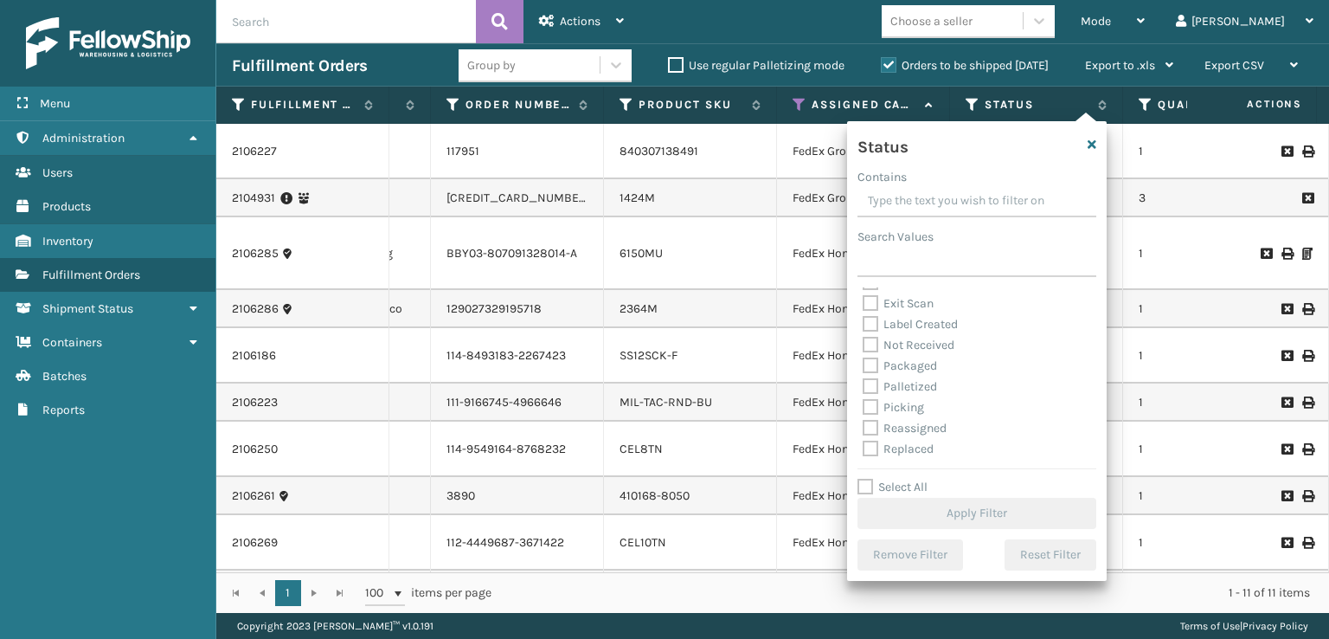
scroll to position [87, 0]
click at [870, 375] on label "Picking" at bounding box center [893, 377] width 61 height 15
click at [864, 375] on input "Picking" at bounding box center [863, 372] width 1 height 11
checkbox input "true"
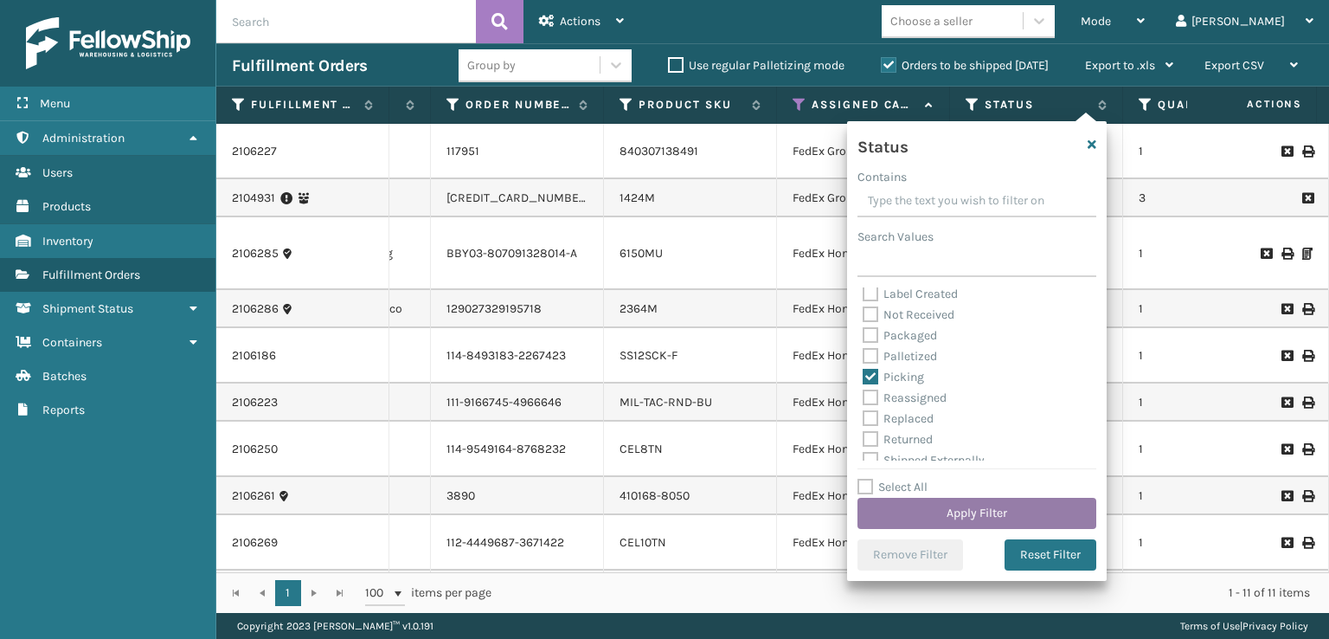
click at [914, 506] on button "Apply Filter" at bounding box center [977, 513] width 239 height 31
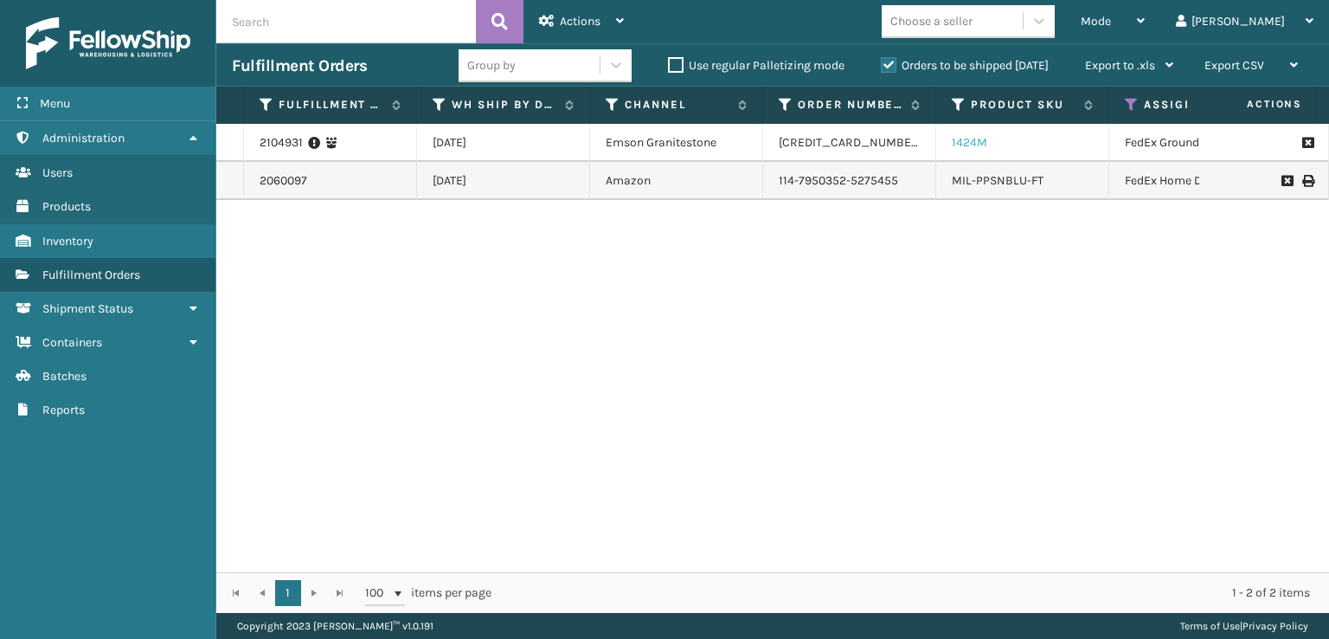
click at [956, 144] on link "1424M" at bounding box center [969, 142] width 35 height 15
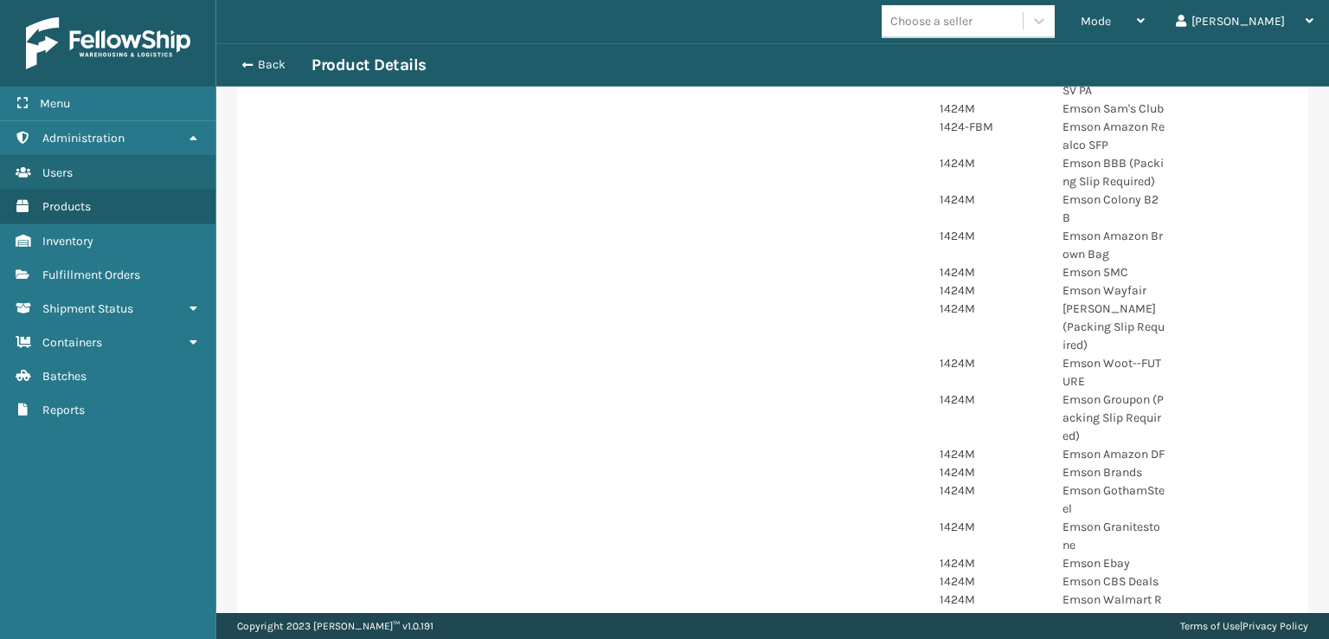
scroll to position [605, 0]
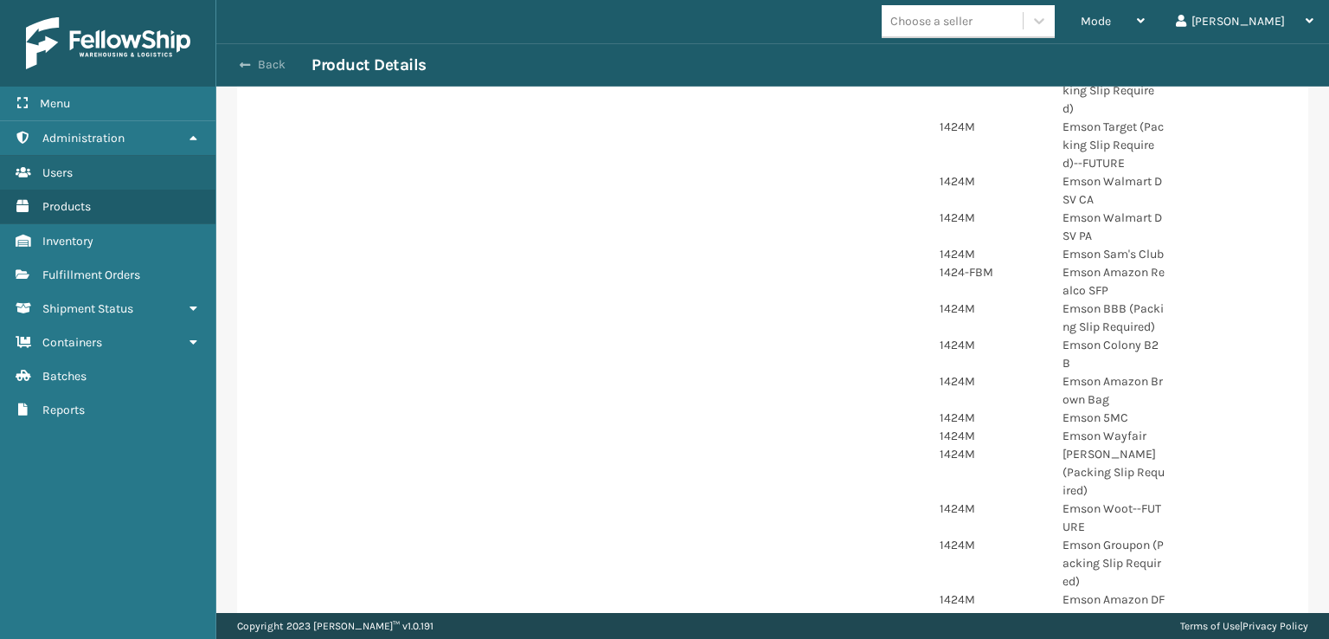
click at [248, 63] on span "button" at bounding box center [245, 65] width 10 height 12
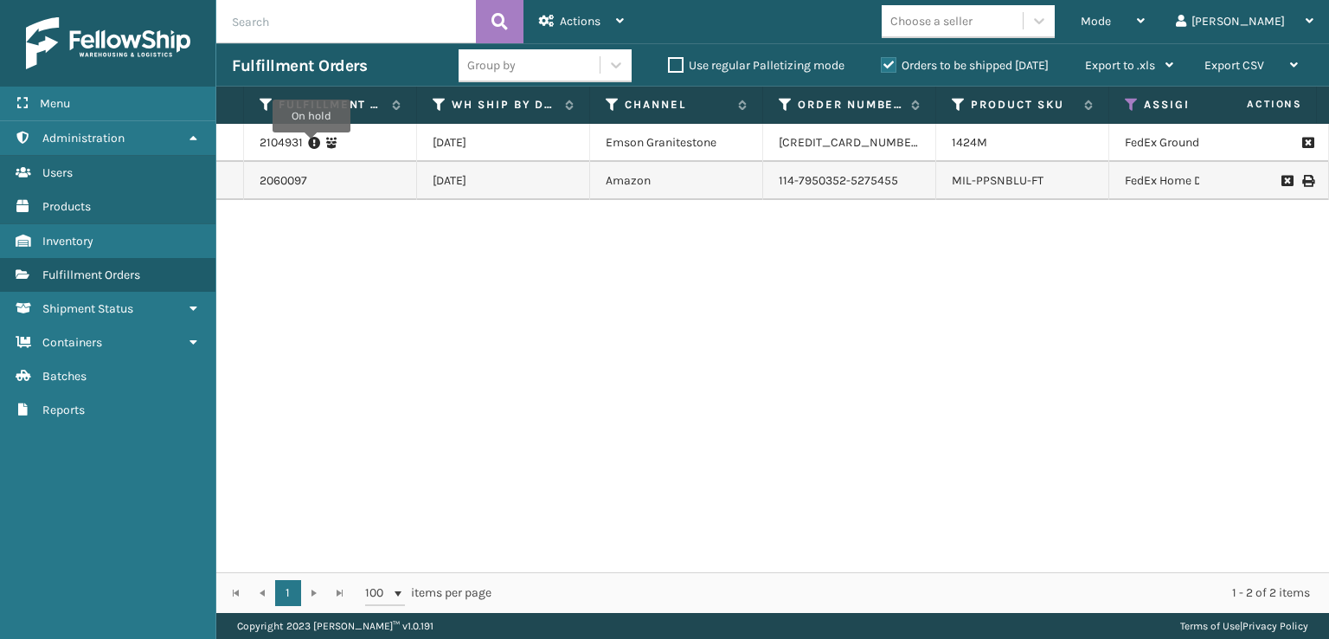
click at [312, 145] on icon at bounding box center [314, 142] width 12 height 17
click at [975, 146] on link "1424M" at bounding box center [969, 142] width 35 height 15
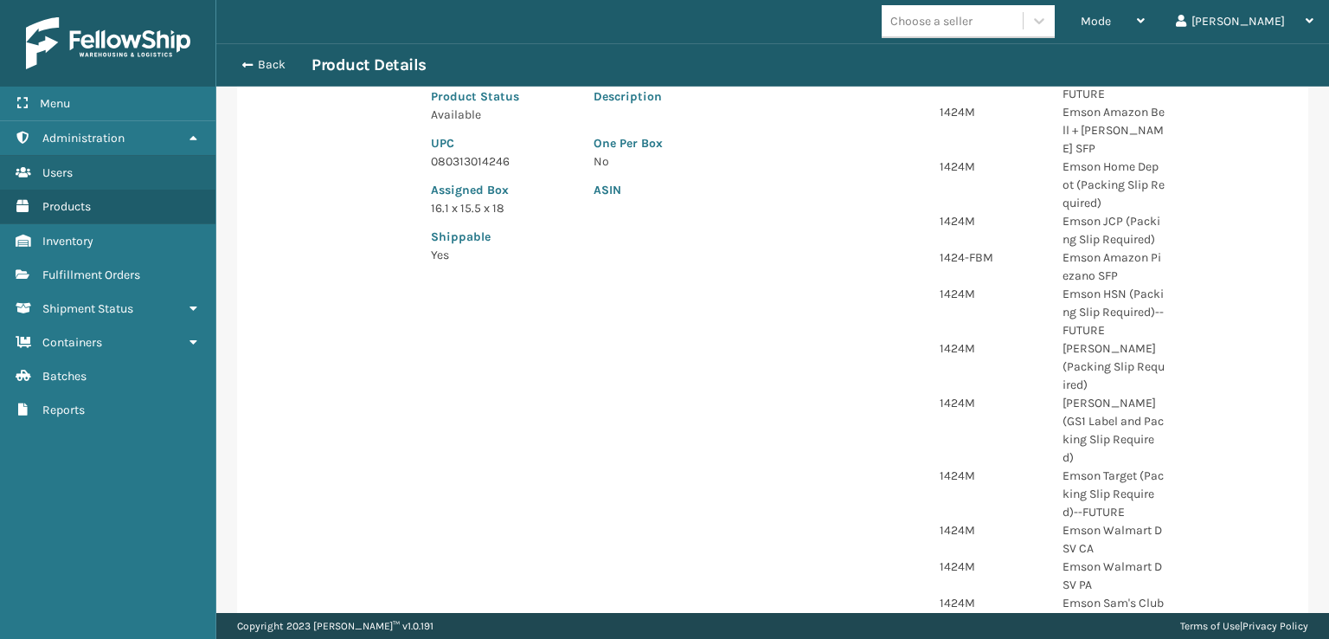
scroll to position [260, 0]
drag, startPoint x: 512, startPoint y: 160, endPoint x: 429, endPoint y: 165, distance: 83.2
click at [429, 165] on div "UPC 080313014246" at bounding box center [502, 143] width 163 height 47
copy p "080313014246"
click at [241, 64] on span "button" at bounding box center [245, 65] width 10 height 12
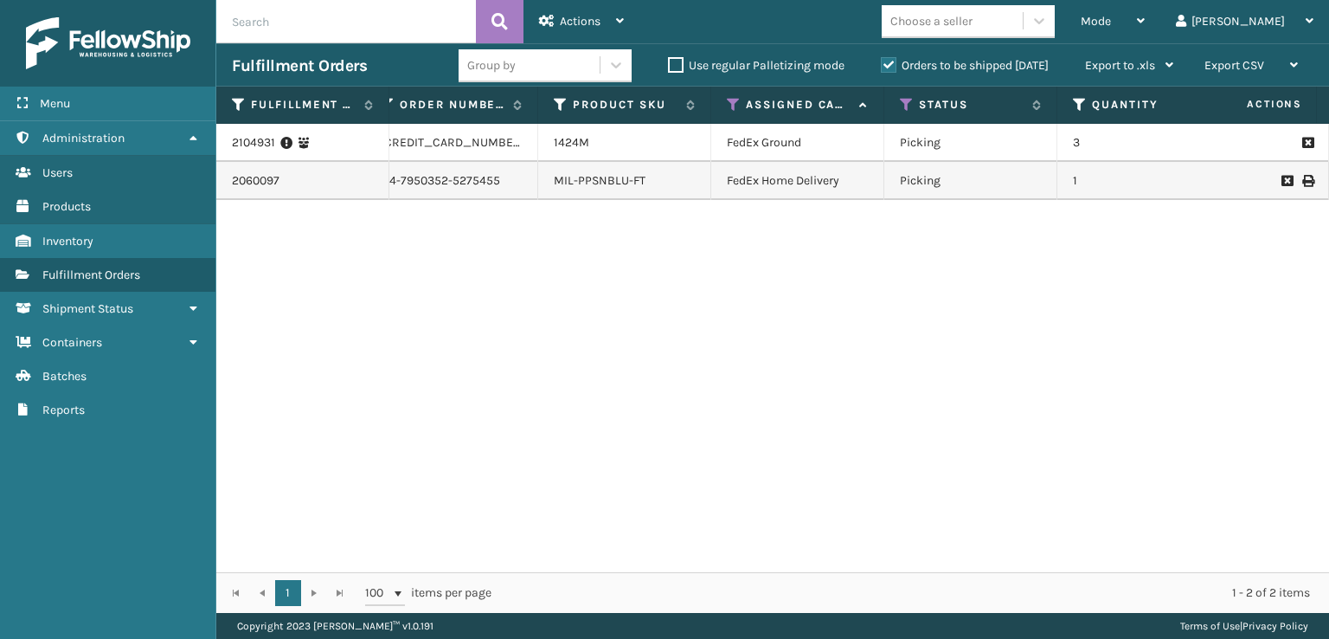
scroll to position [0, 366]
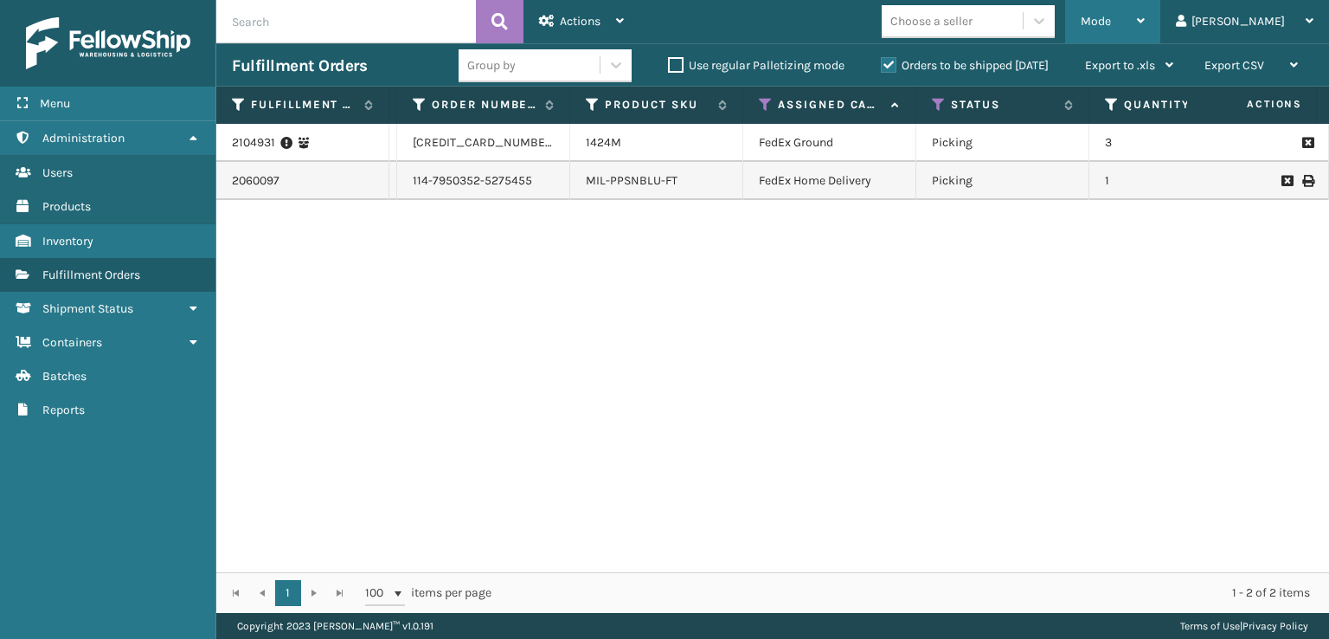
click at [1152, 23] on div "Mode Regular Mode Picking Mode Labeling Mode Exit Scan Mode" at bounding box center [1112, 21] width 95 height 43
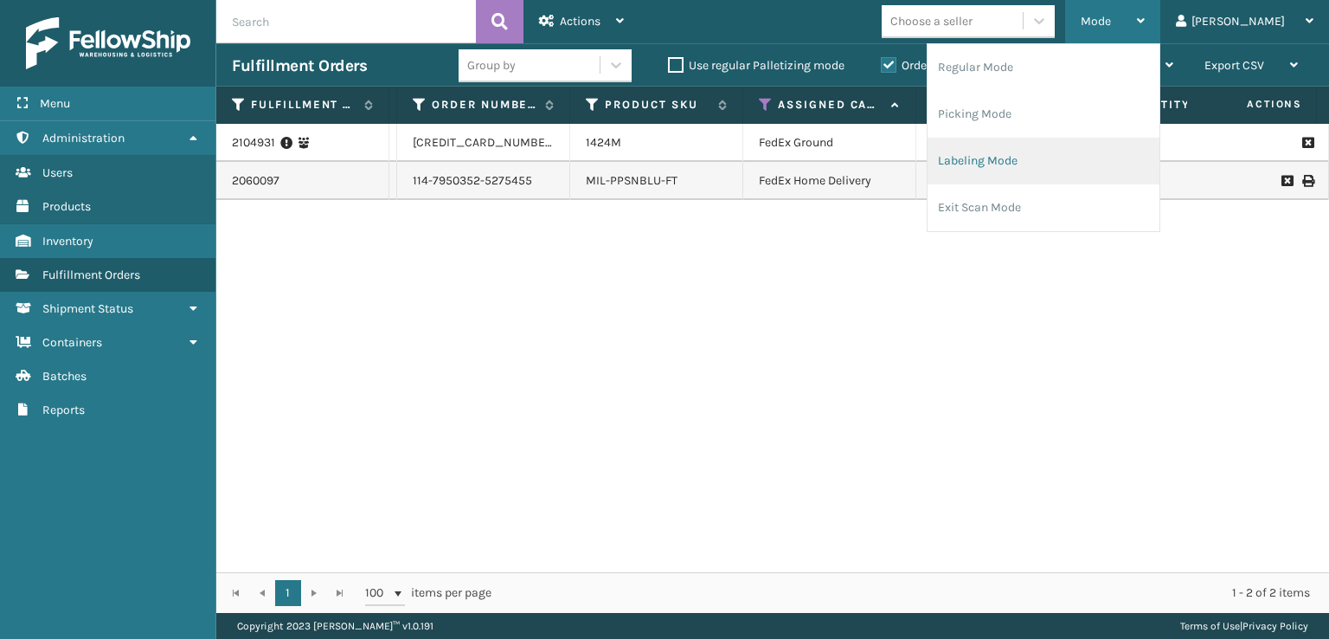
click at [1012, 159] on li "Labeling Mode" at bounding box center [1044, 161] width 232 height 47
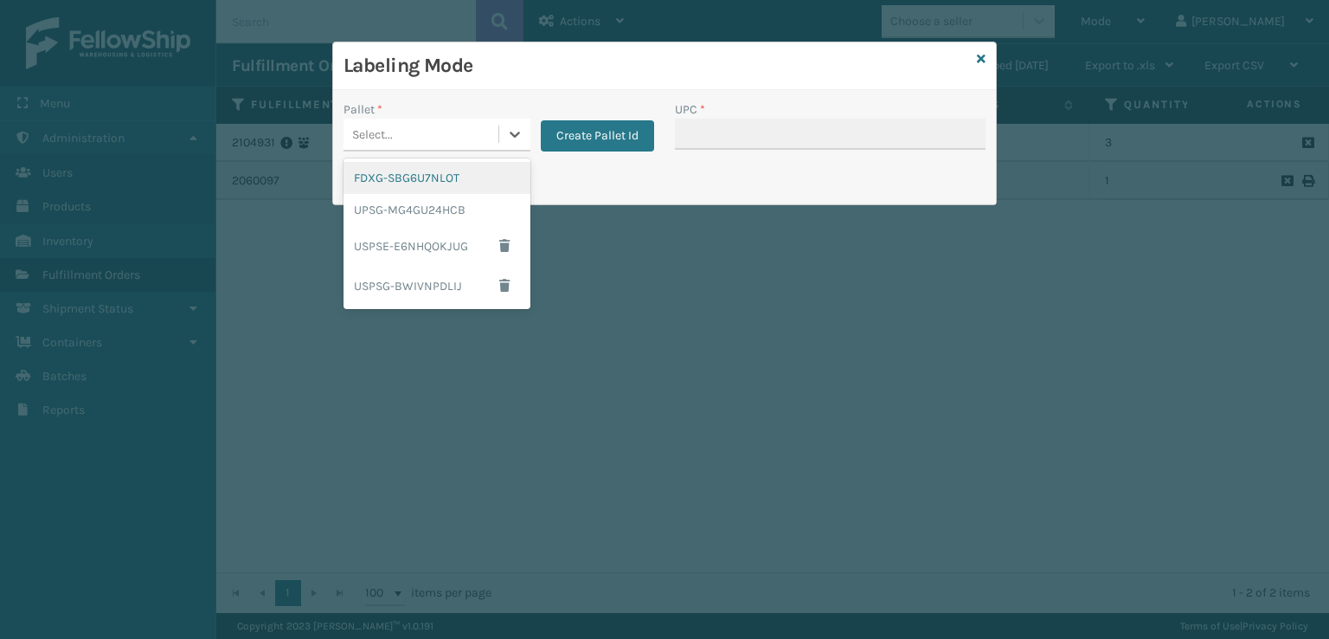
click at [446, 148] on div "Select..." at bounding box center [437, 135] width 187 height 33
click at [407, 177] on div "FDXG-SBG6U7NLOT" at bounding box center [437, 178] width 187 height 32
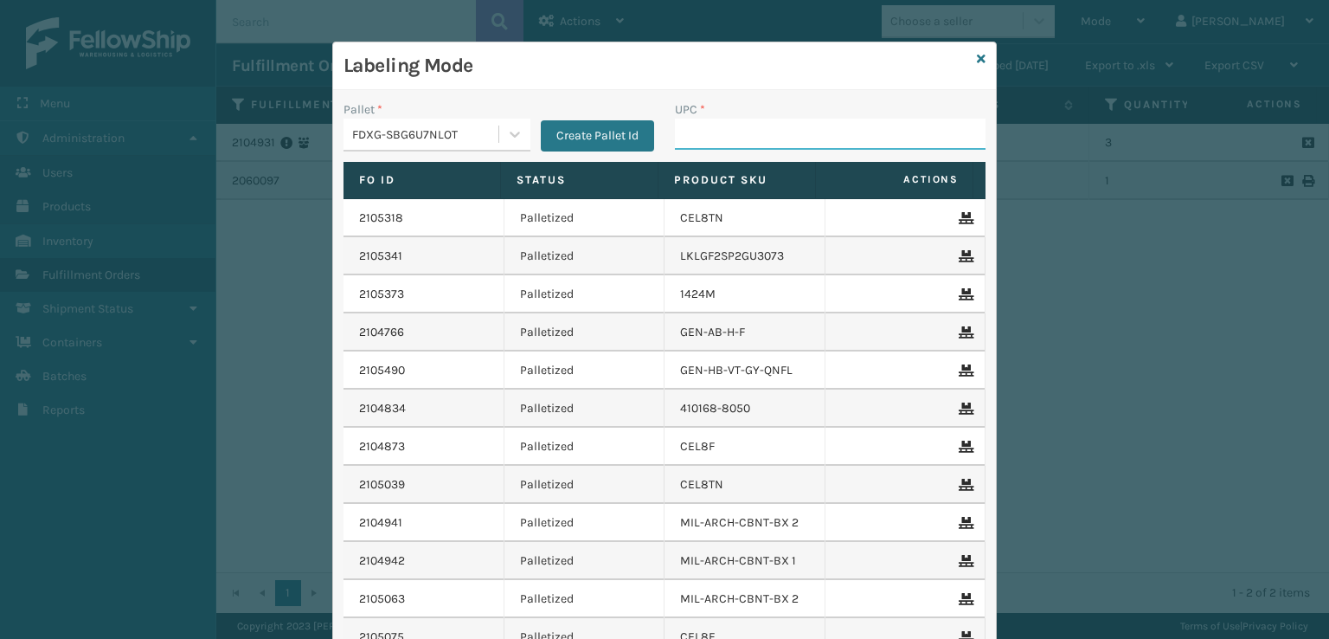
click at [755, 138] on input "UPC *" at bounding box center [830, 134] width 311 height 31
paste input "080313014246"
type input "080313014246"
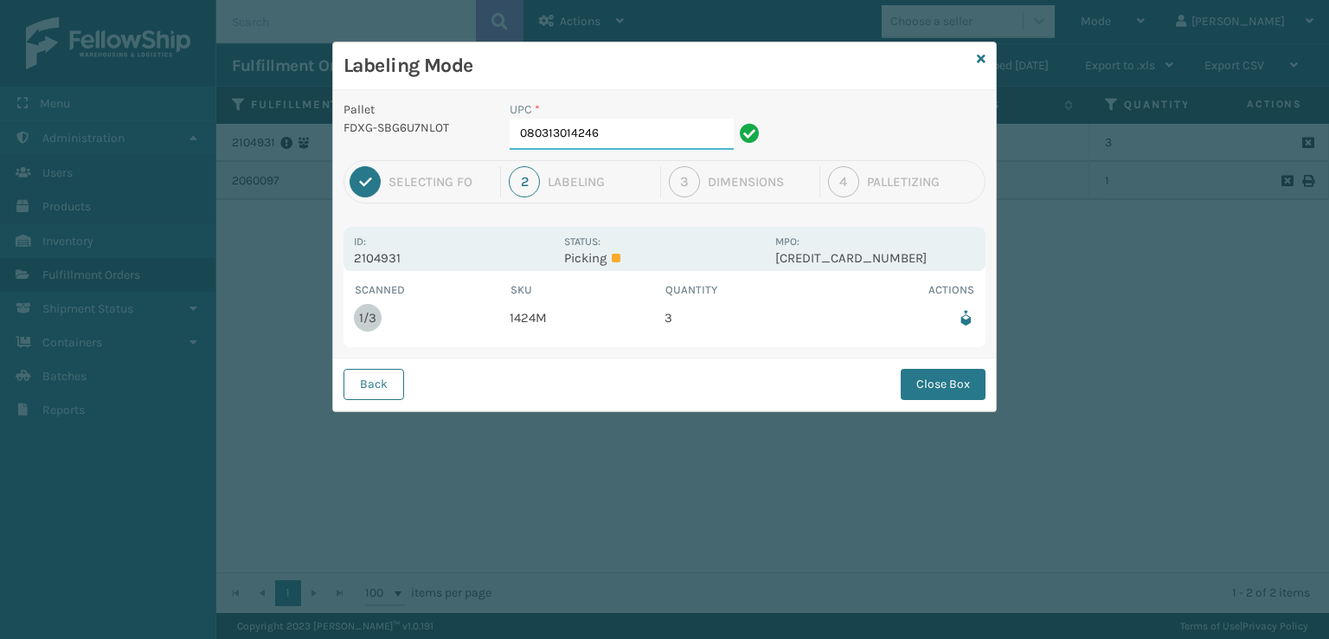
click at [633, 129] on input "080313014246" at bounding box center [622, 134] width 224 height 31
click at [918, 383] on button "Close Box" at bounding box center [943, 384] width 85 height 31
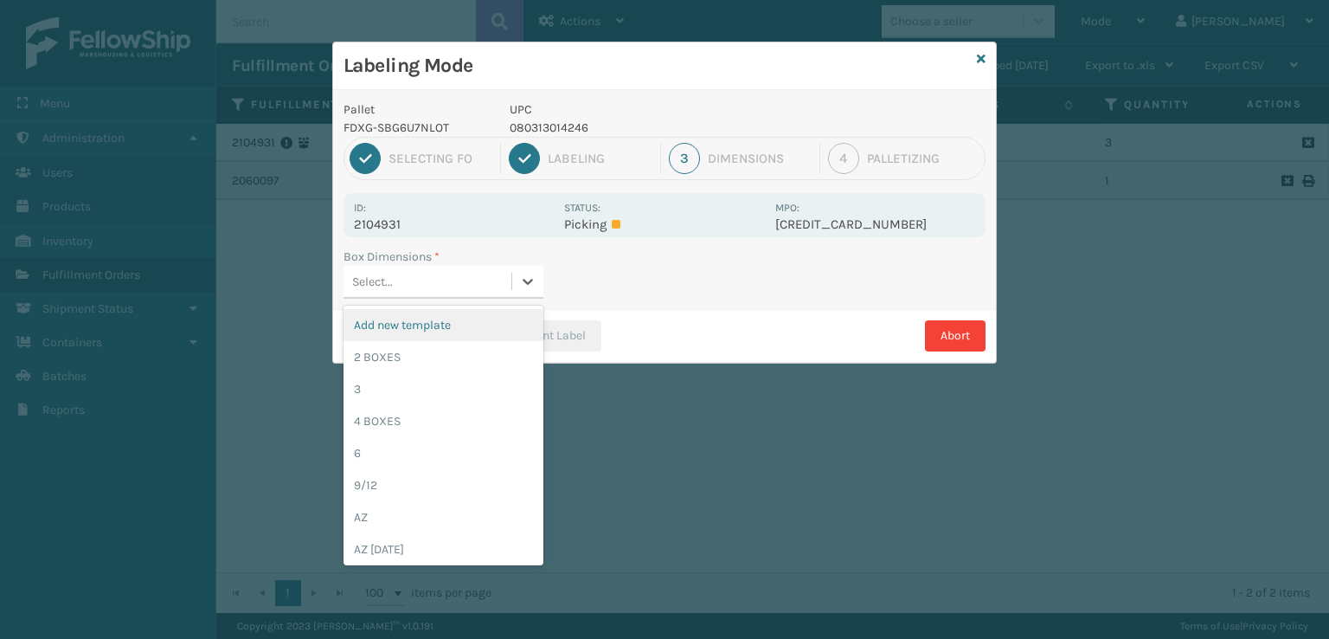
click at [490, 285] on div "Select..." at bounding box center [428, 281] width 168 height 29
click at [347, 385] on div "3" at bounding box center [444, 389] width 200 height 32
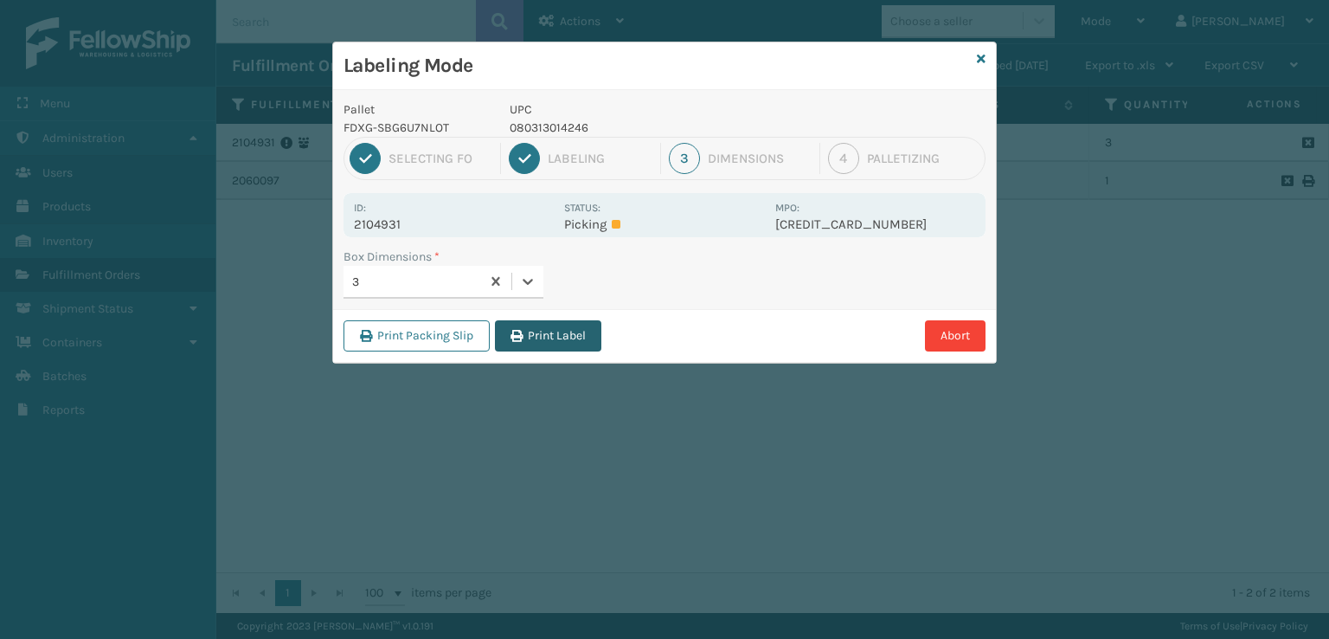
click at [533, 326] on button "Print Label" at bounding box center [548, 335] width 106 height 31
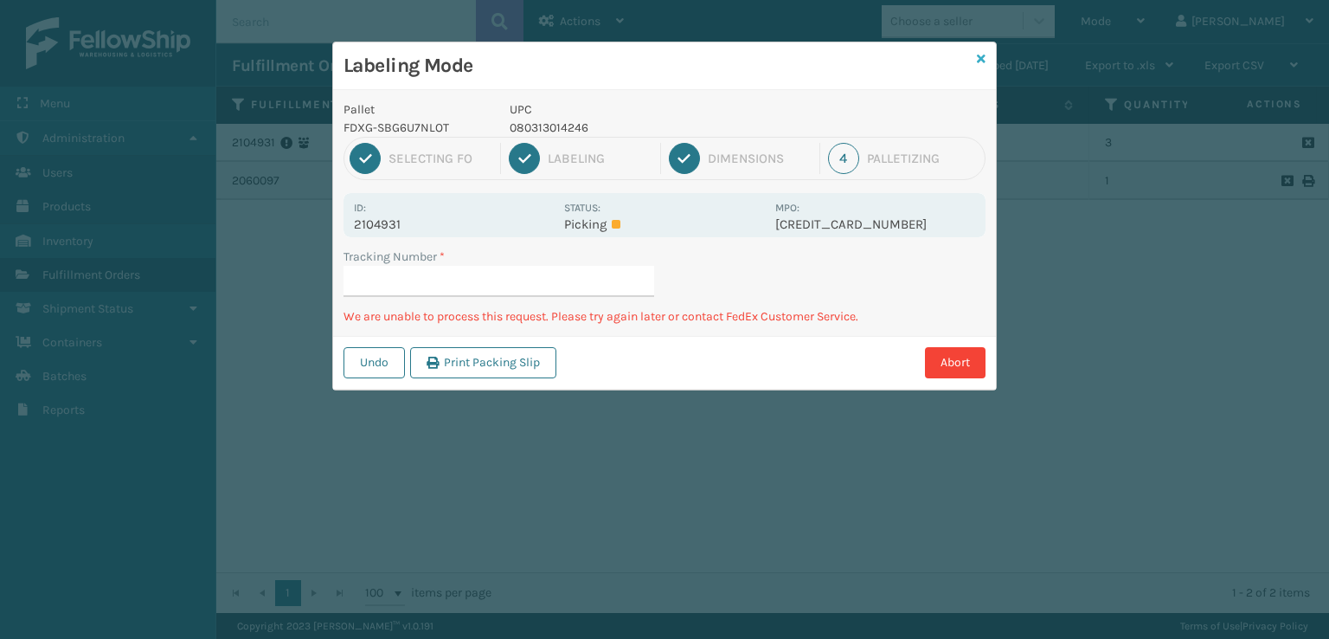
click at [983, 58] on icon at bounding box center [981, 59] width 9 height 12
